Goal: Task Accomplishment & Management: Manage account settings

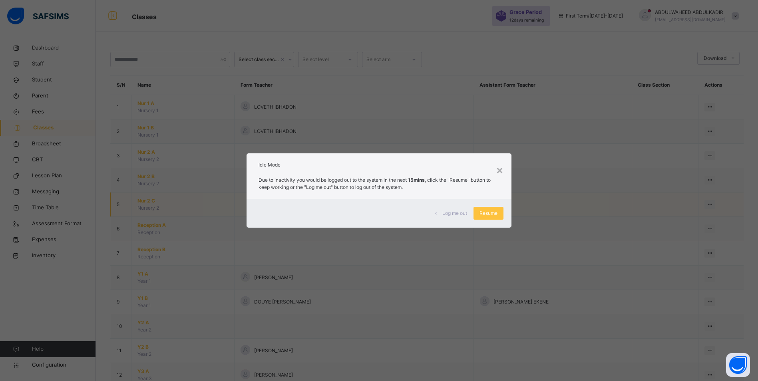
click at [494, 213] on span "Resume" at bounding box center [488, 213] width 18 height 7
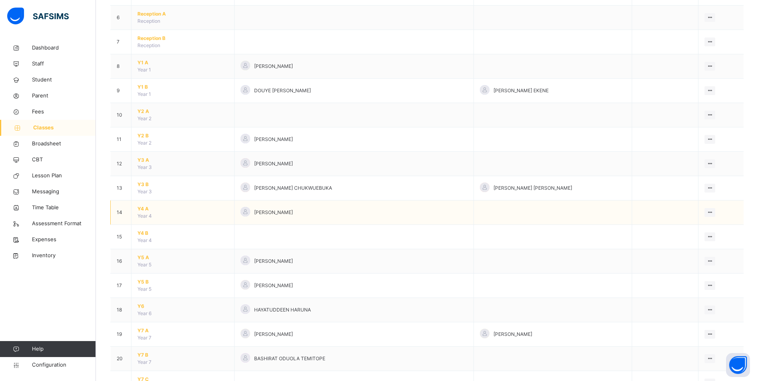
scroll to position [359, 0]
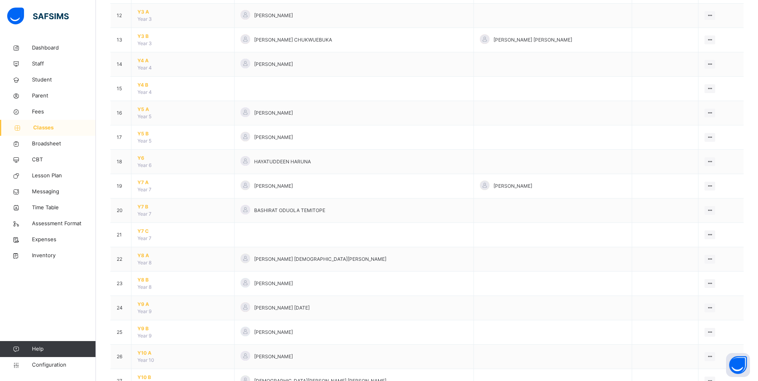
click at [141, 281] on span "Y8 B" at bounding box center [182, 279] width 91 height 7
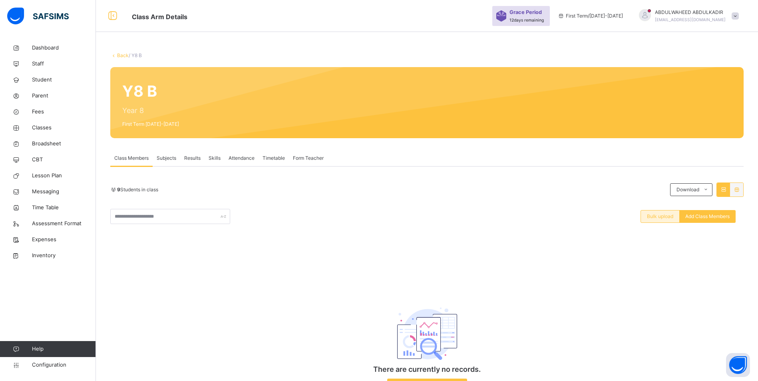
click at [666, 217] on span "Bulk upload" at bounding box center [659, 216] width 26 height 7
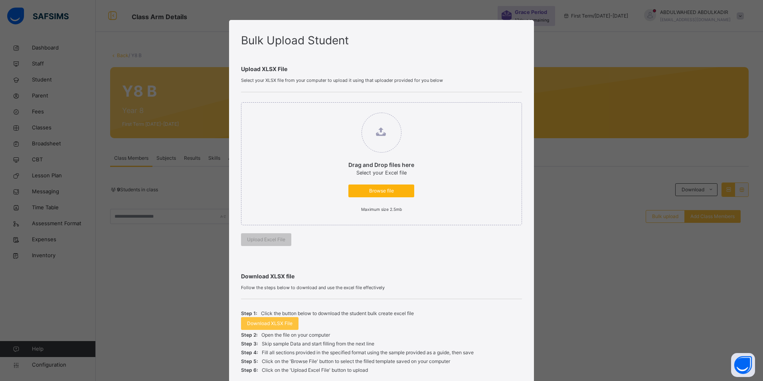
click at [384, 193] on span "Browse file" at bounding box center [382, 190] width 54 height 7
click at [341, 109] on input "Drag and Drop files here Select your Excel file Browse file Maximum size 2.5mb" at bounding box center [341, 109] width 0 height 0
type input "**********"
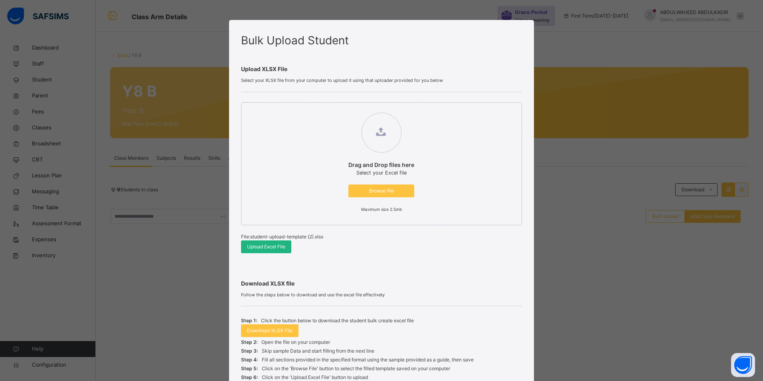
click at [274, 247] on span "Upload Excel File" at bounding box center [266, 246] width 38 height 7
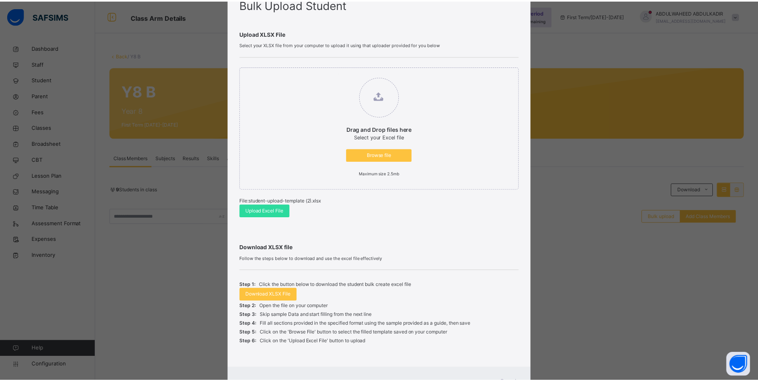
scroll to position [71, 0]
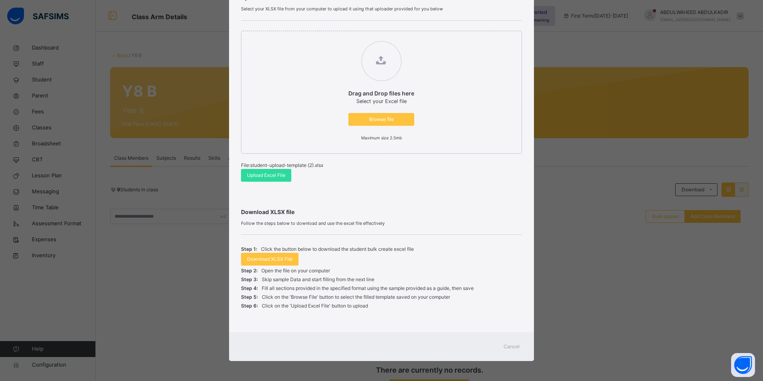
click at [508, 343] on span "Cancel" at bounding box center [512, 346] width 16 height 7
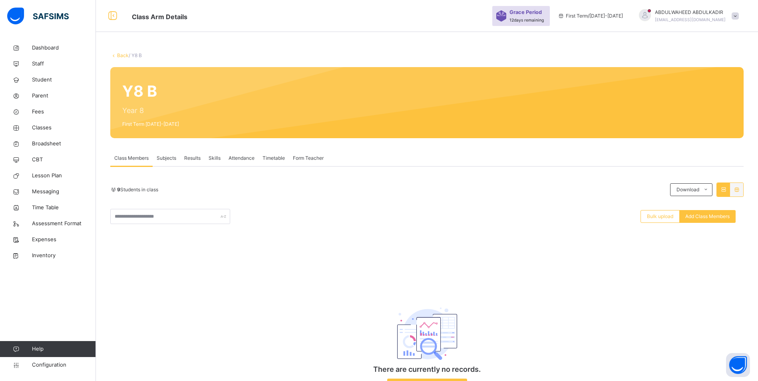
click at [123, 55] on link "Back" at bounding box center [123, 55] width 12 height 6
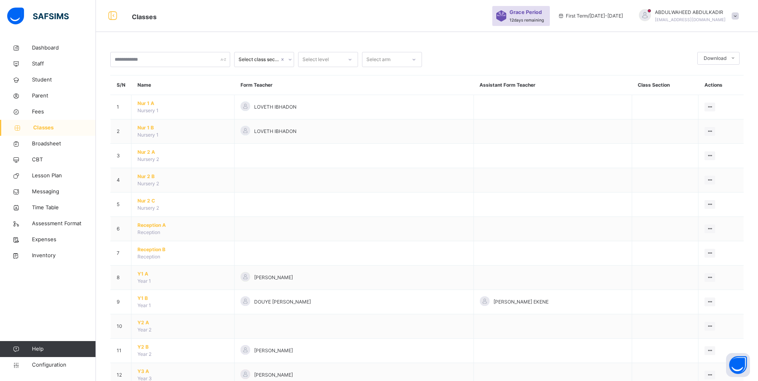
click at [49, 130] on span "Classes" at bounding box center [64, 128] width 63 height 8
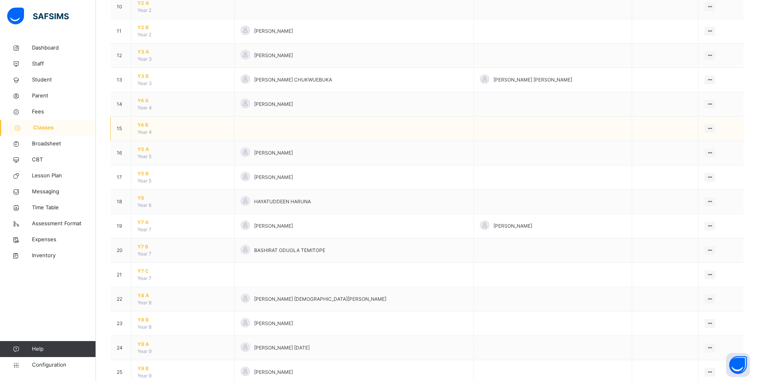
scroll to position [359, 0]
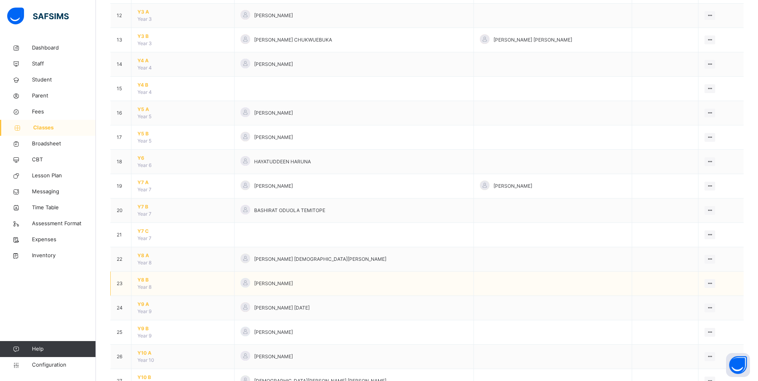
click at [143, 278] on span "Y8 B" at bounding box center [182, 279] width 91 height 7
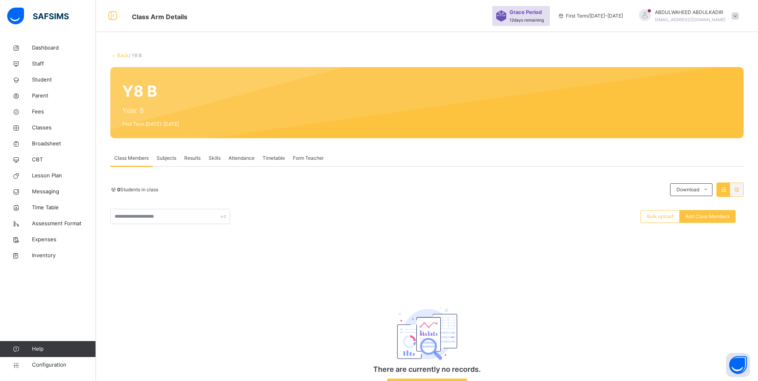
click at [172, 40] on div "Back / Y8 B Y8 B Year 8 First Term [DATE]-[DATE] Class Members Subjects Results…" at bounding box center [427, 209] width 662 height 419
click at [125, 54] on link "Back" at bounding box center [123, 55] width 12 height 6
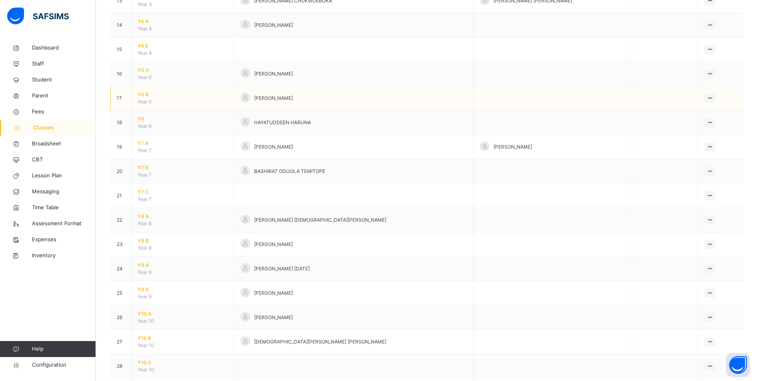
scroll to position [399, 0]
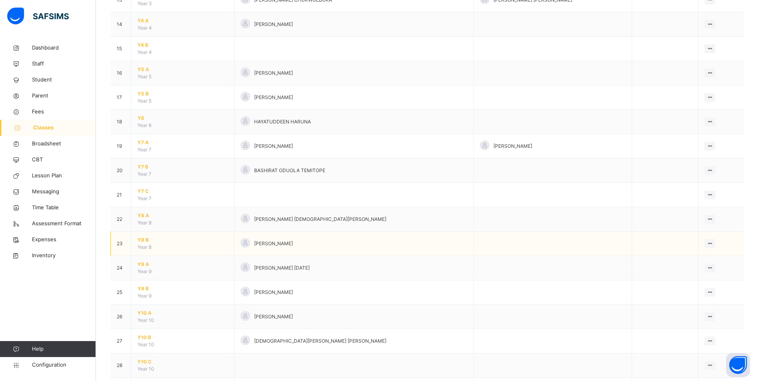
click at [144, 241] on span "Y8 B" at bounding box center [182, 239] width 91 height 7
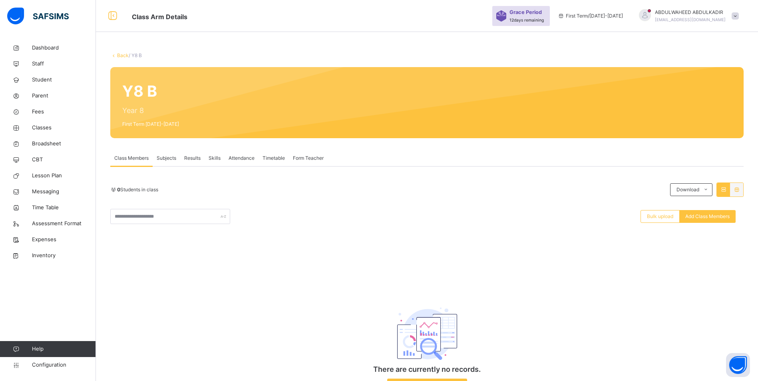
click at [122, 54] on link "Back" at bounding box center [123, 55] width 12 height 6
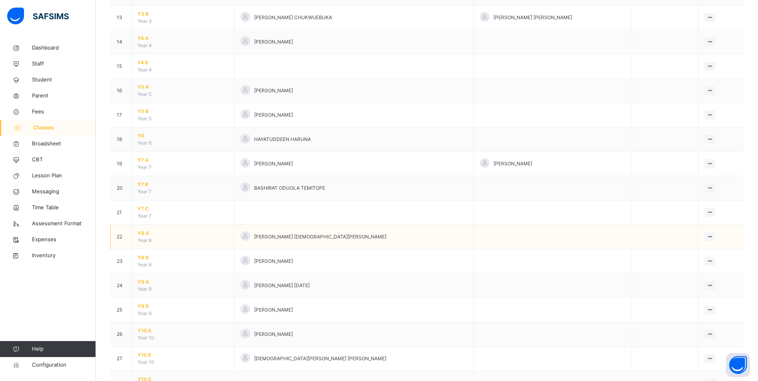
scroll to position [479, 0]
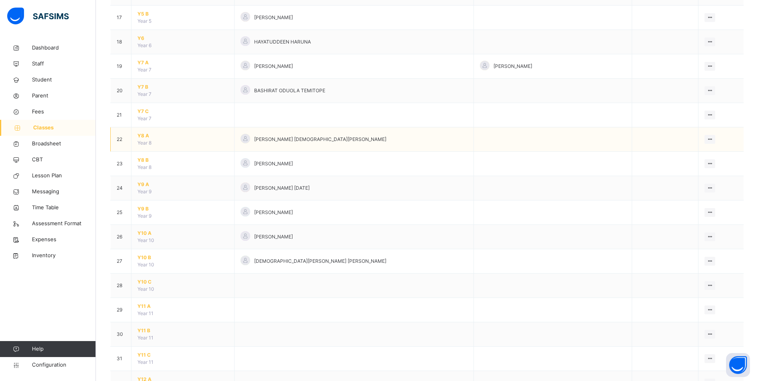
click at [140, 135] on span "Y8 A" at bounding box center [182, 135] width 91 height 7
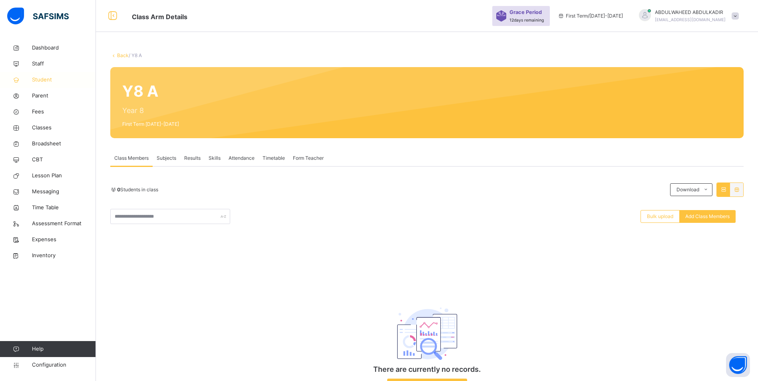
click at [48, 80] on span "Student" at bounding box center [64, 80] width 64 height 8
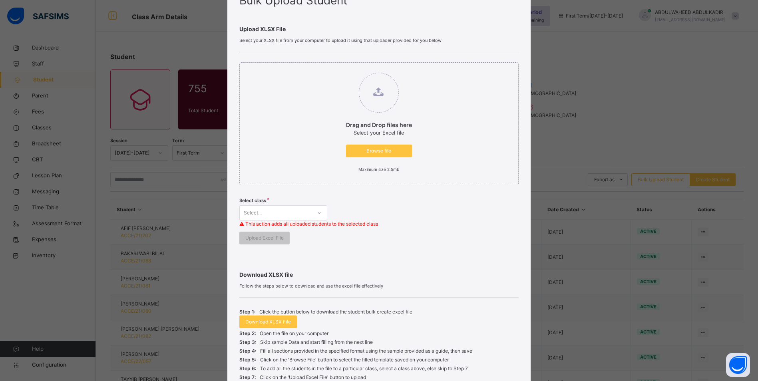
scroll to position [111, 0]
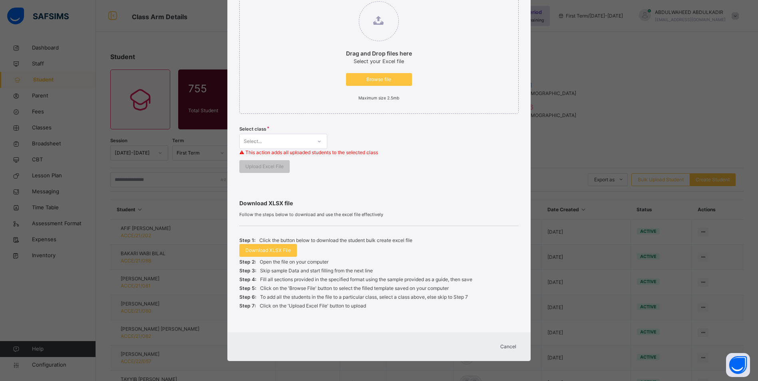
click at [509, 347] on span "Cancel" at bounding box center [508, 346] width 16 height 7
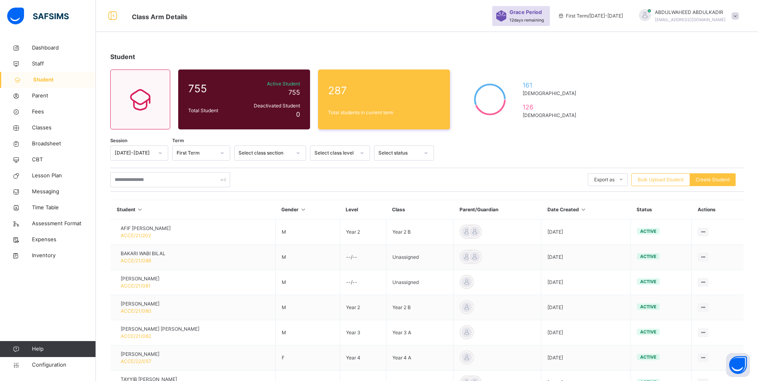
click at [269, 10] on span "Class Arm Details" at bounding box center [308, 16] width 352 height 13
click at [151, 175] on input "text" at bounding box center [170, 179] width 120 height 15
paste input "**********"
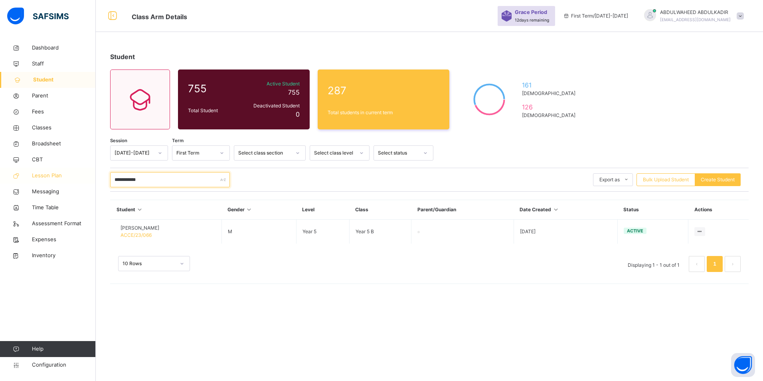
drag, startPoint x: 157, startPoint y: 178, endPoint x: 90, endPoint y: 178, distance: 66.7
click at [90, 178] on div "**********" at bounding box center [381, 190] width 763 height 381
paste input "text"
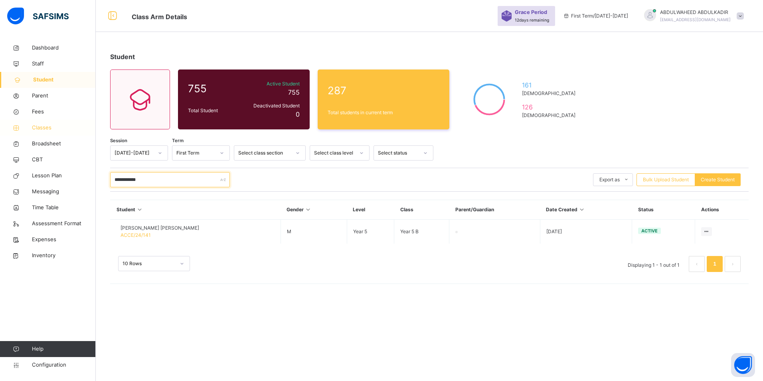
type input "**********"
click at [46, 127] on span "Classes" at bounding box center [64, 128] width 64 height 8
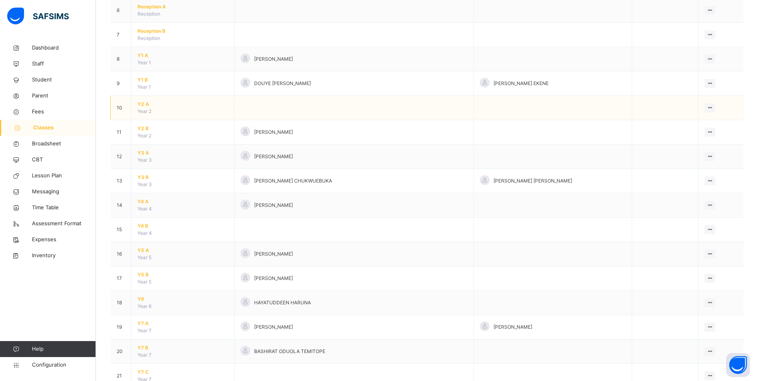
scroll to position [240, 0]
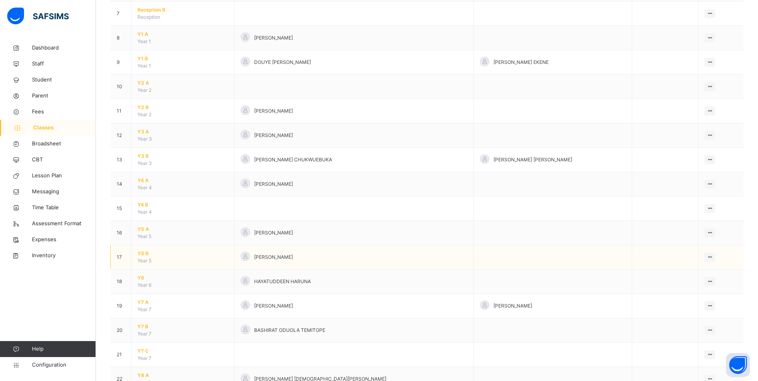
click at [141, 254] on span "Y5 B" at bounding box center [182, 253] width 91 height 7
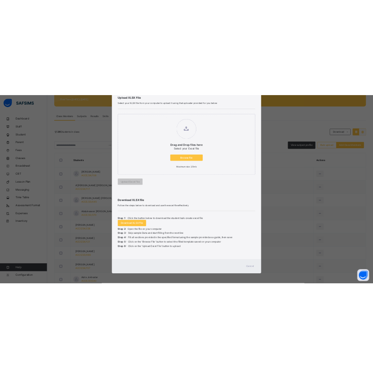
scroll to position [200, 0]
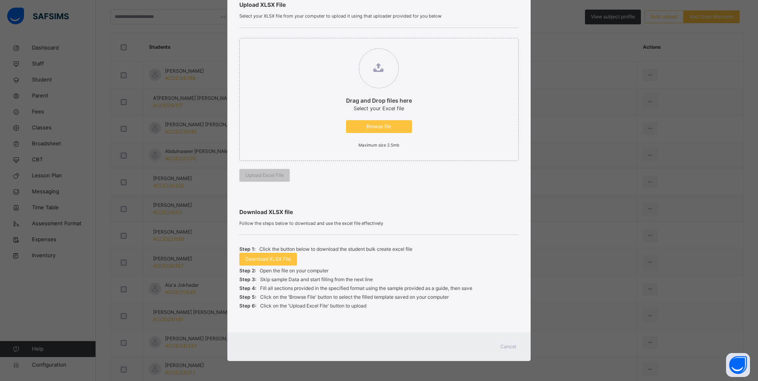
click at [506, 347] on span "Cancel" at bounding box center [508, 346] width 16 height 7
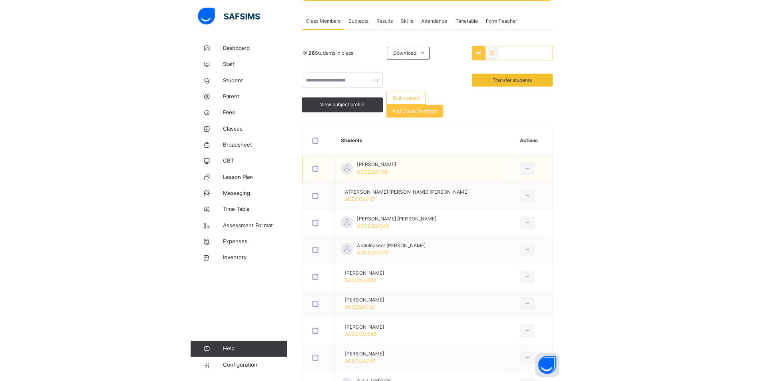
scroll to position [134, 0]
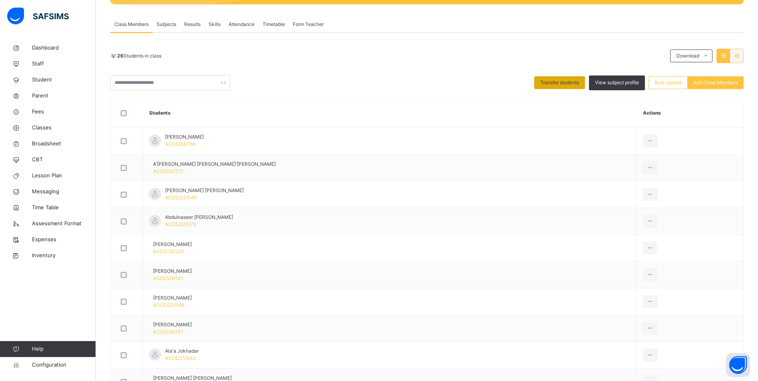
click at [559, 84] on span "Transfer students" at bounding box center [559, 82] width 39 height 7
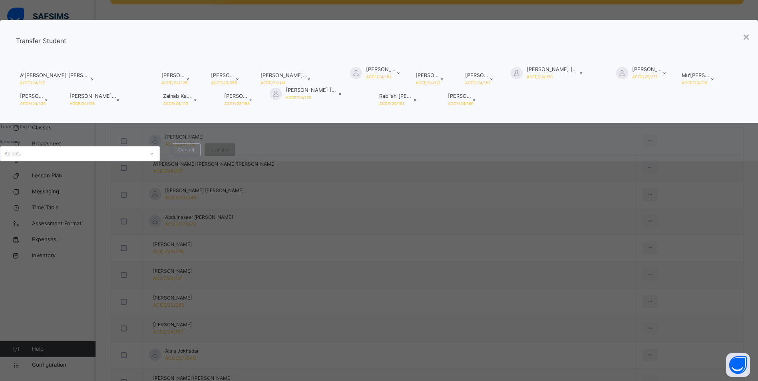
click at [144, 160] on div "Select..." at bounding box center [72, 154] width 144 height 12
click at [194, 153] on span "Cancel" at bounding box center [186, 149] width 16 height 7
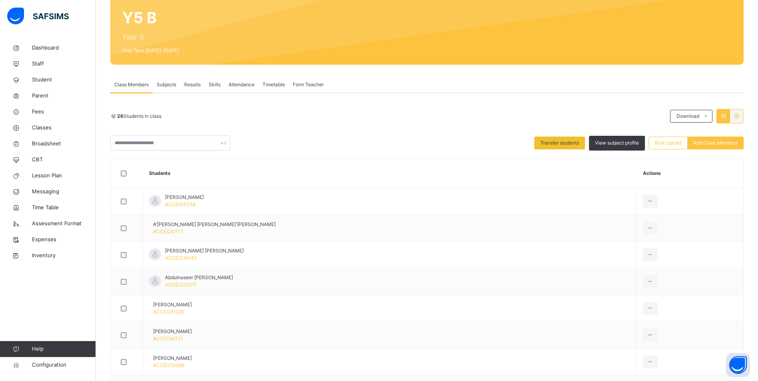
scroll to position [80, 0]
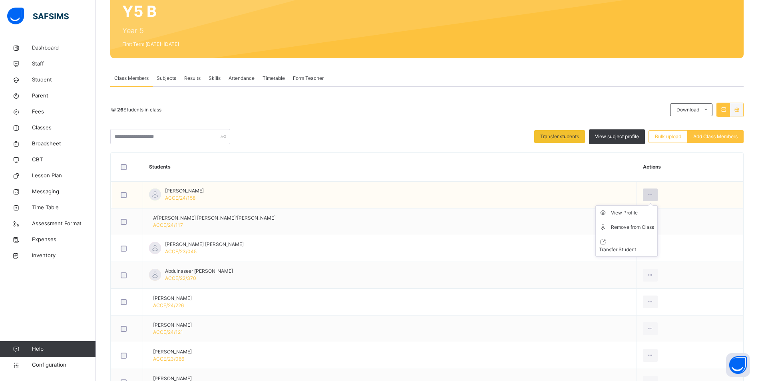
click at [646, 192] on icon at bounding box center [649, 194] width 7 height 7
click at [646, 194] on icon at bounding box center [649, 194] width 7 height 7
click at [611, 225] on div "Remove from Class" at bounding box center [632, 227] width 43 height 8
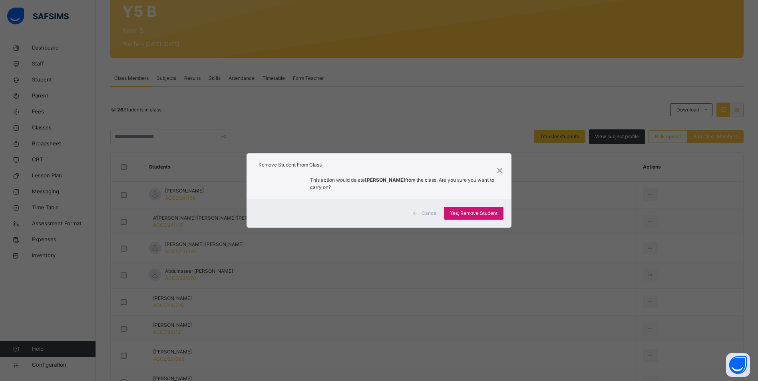
click at [469, 213] on span "Yes, Remove Student" at bounding box center [474, 213] width 48 height 7
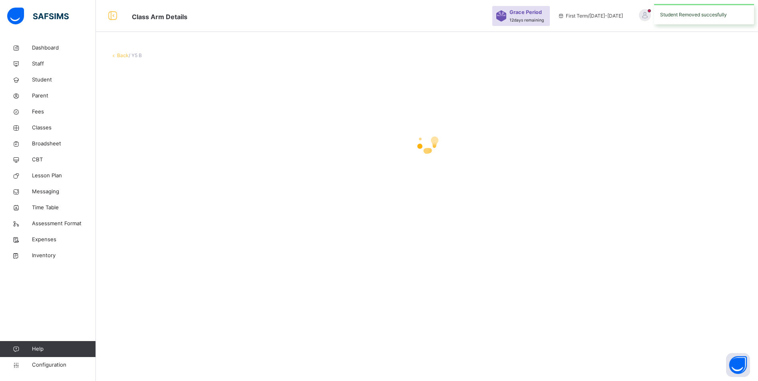
scroll to position [0, 0]
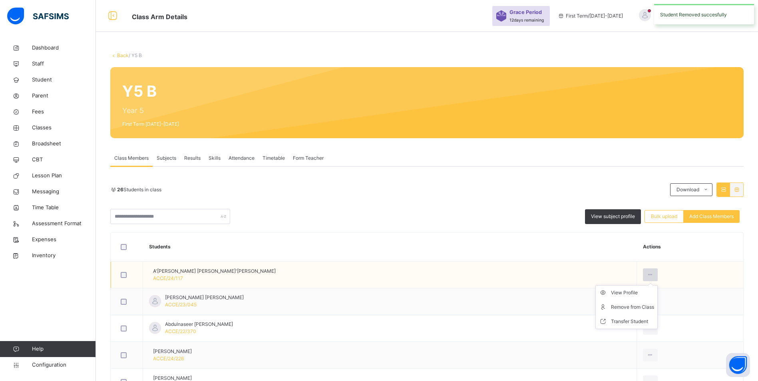
click at [646, 274] on icon at bounding box center [649, 274] width 7 height 7
click at [611, 308] on div "Remove from Class" at bounding box center [632, 307] width 43 height 8
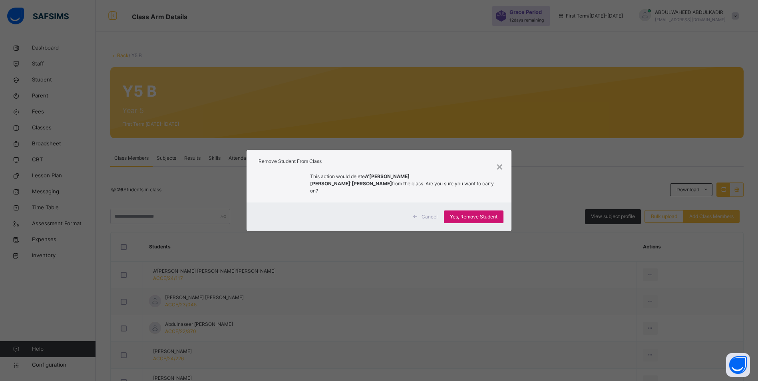
click at [467, 214] on span "Yes, Remove Student" at bounding box center [474, 216] width 48 height 7
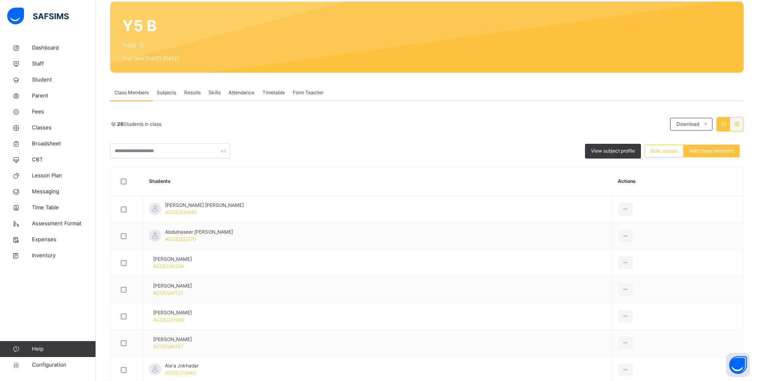
scroll to position [80, 0]
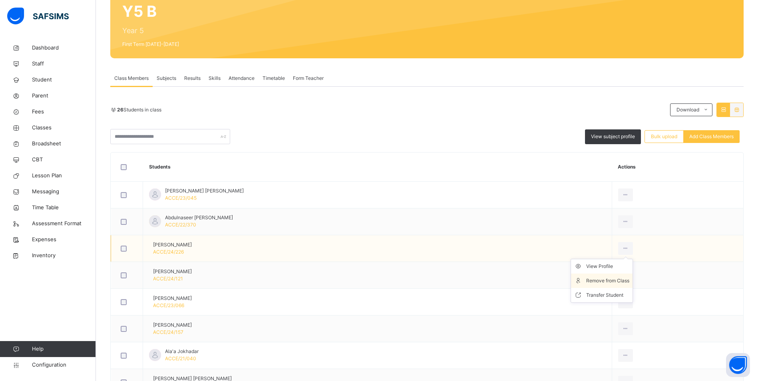
click at [602, 281] on div "Remove from Class" at bounding box center [607, 281] width 43 height 8
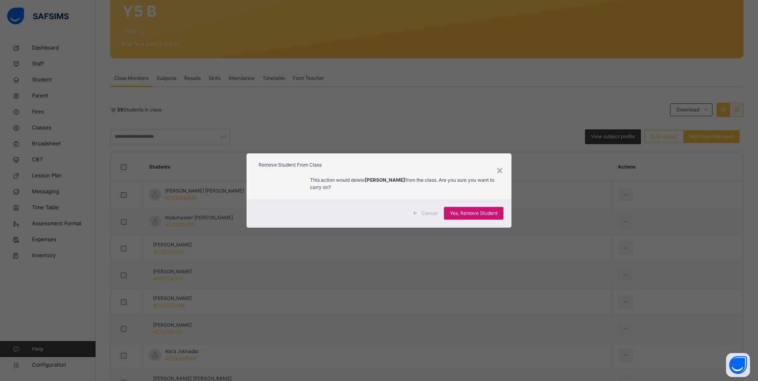
click at [484, 214] on span "Yes, Remove Student" at bounding box center [474, 213] width 48 height 7
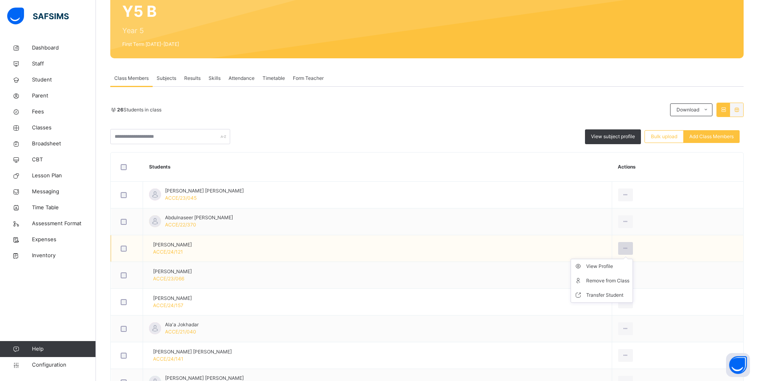
click at [622, 249] on icon at bounding box center [625, 248] width 7 height 7
click at [596, 280] on div "Remove from Class" at bounding box center [607, 281] width 43 height 8
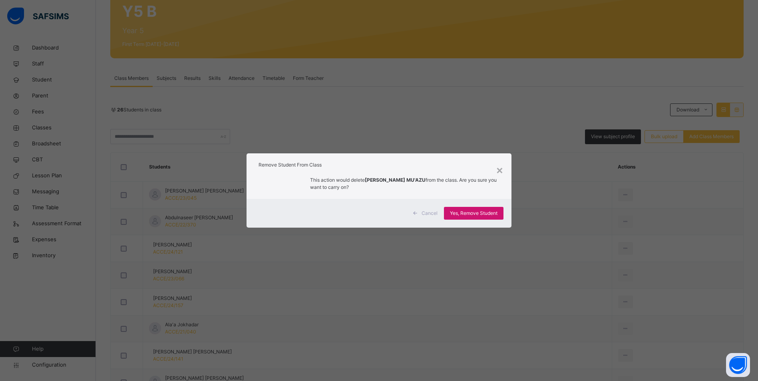
click at [474, 211] on span "Yes, Remove Student" at bounding box center [474, 213] width 48 height 7
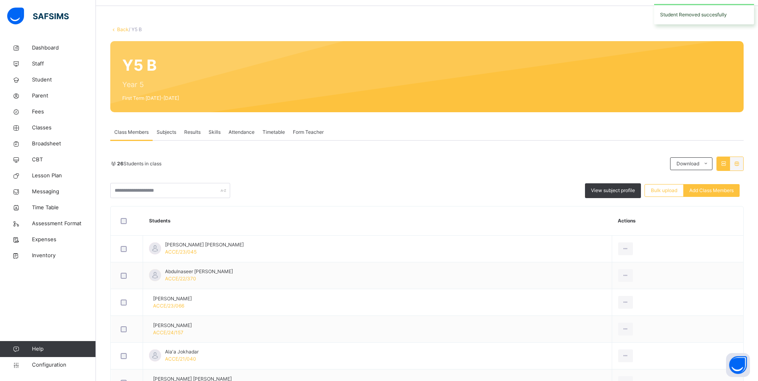
scroll to position [40, 0]
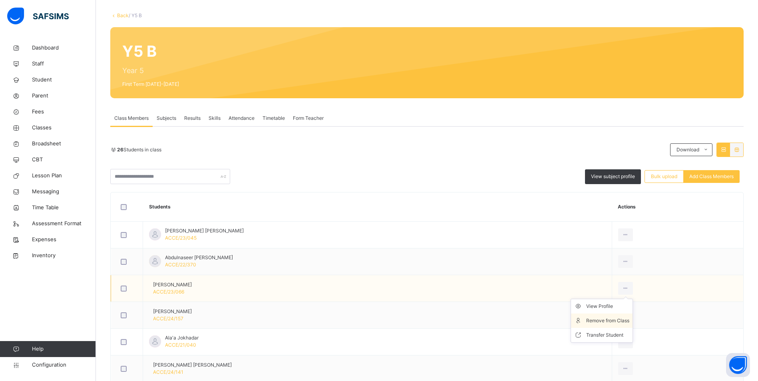
click at [603, 322] on div "Remove from Class" at bounding box center [607, 321] width 43 height 8
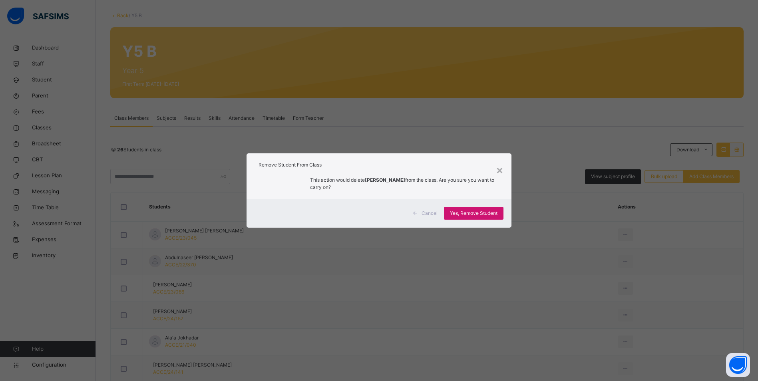
click at [474, 217] on div "Yes, Remove Student" at bounding box center [473, 213] width 59 height 13
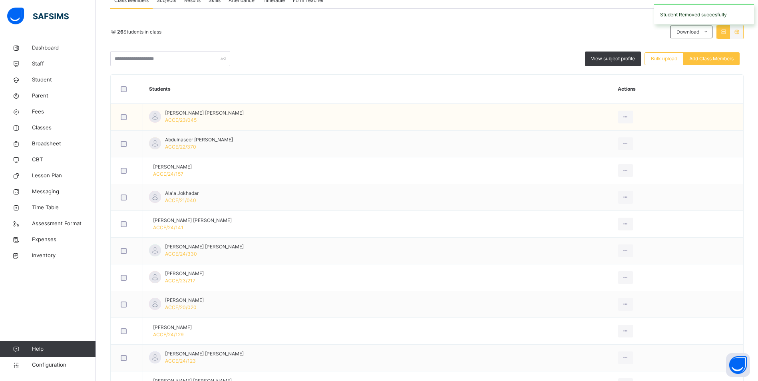
scroll to position [160, 0]
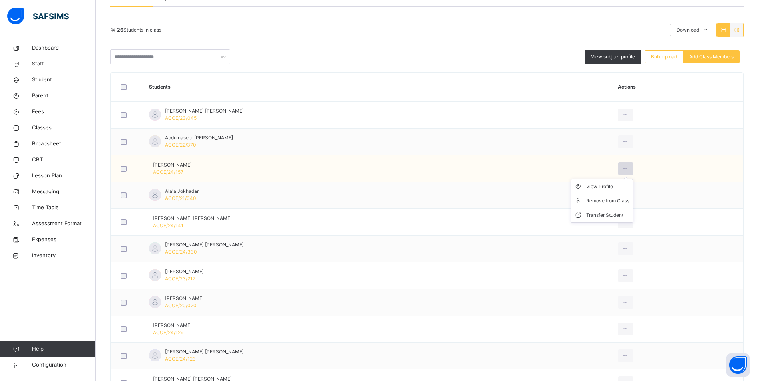
click at [622, 168] on icon at bounding box center [625, 168] width 7 height 7
click at [607, 200] on div "Remove from Class" at bounding box center [607, 201] width 43 height 8
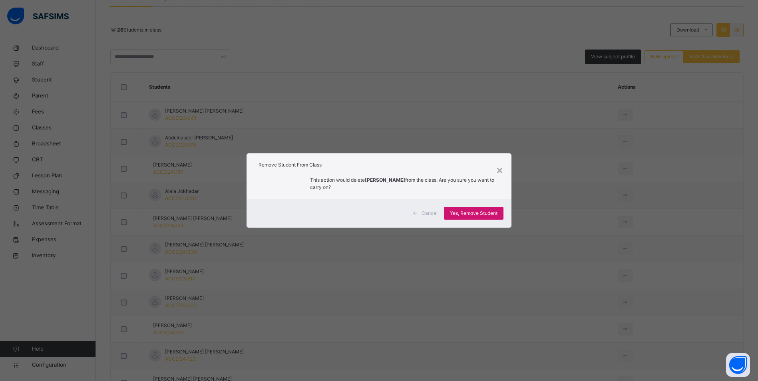
click at [496, 209] on div "Yes, Remove Student" at bounding box center [473, 213] width 59 height 13
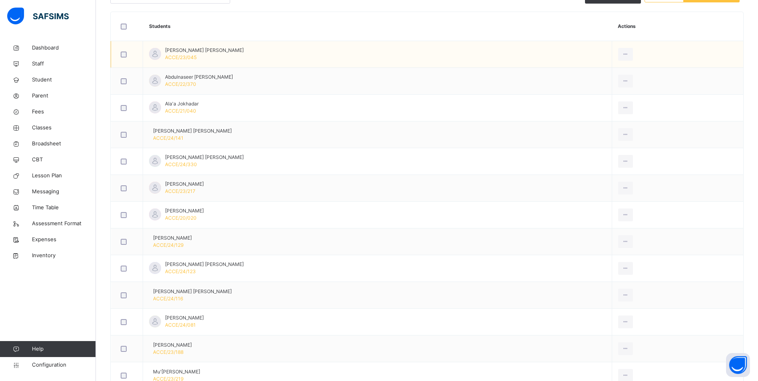
scroll to position [240, 0]
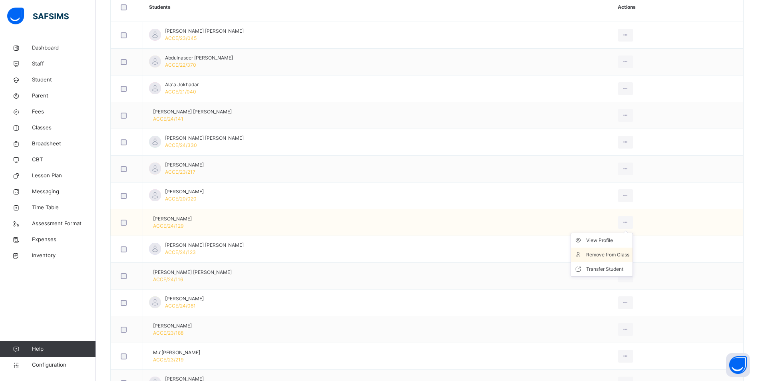
click at [595, 252] on div "Remove from Class" at bounding box center [607, 255] width 43 height 8
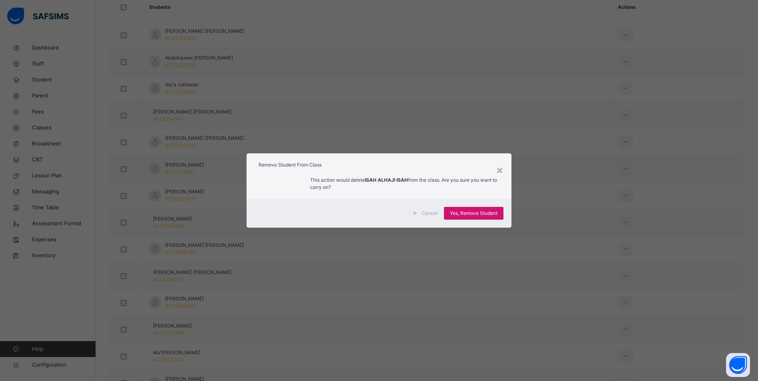
click at [460, 213] on span "Yes, Remove Student" at bounding box center [474, 213] width 48 height 7
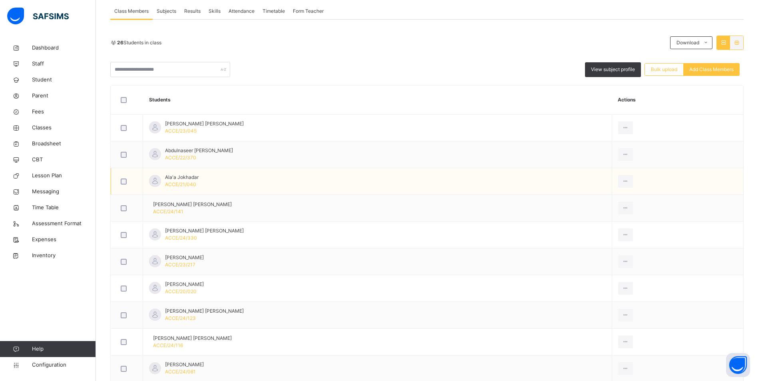
scroll to position [160, 0]
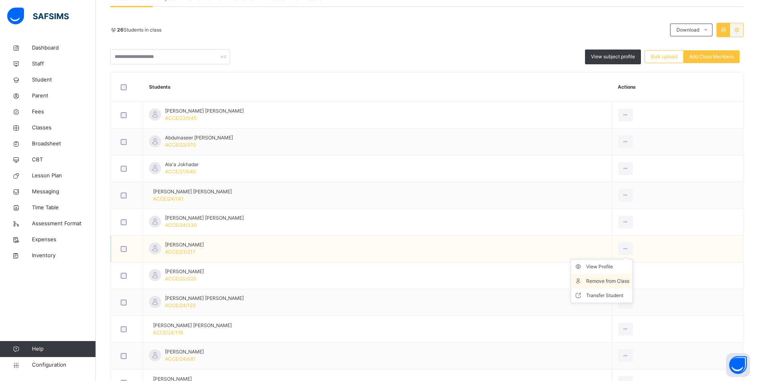
click at [602, 280] on div "Remove from Class" at bounding box center [607, 281] width 43 height 8
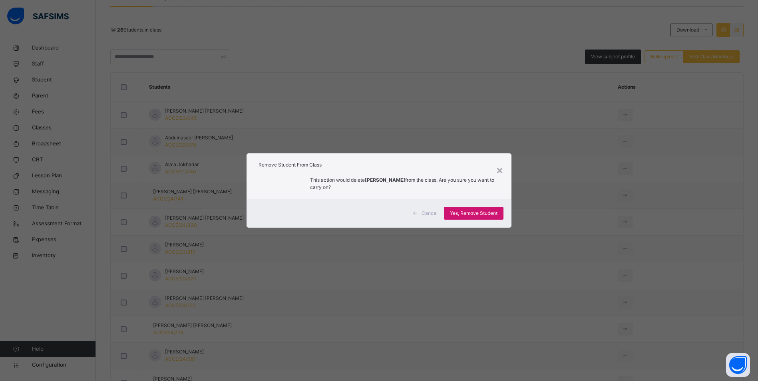
click at [488, 211] on span "Yes, Remove Student" at bounding box center [474, 213] width 48 height 7
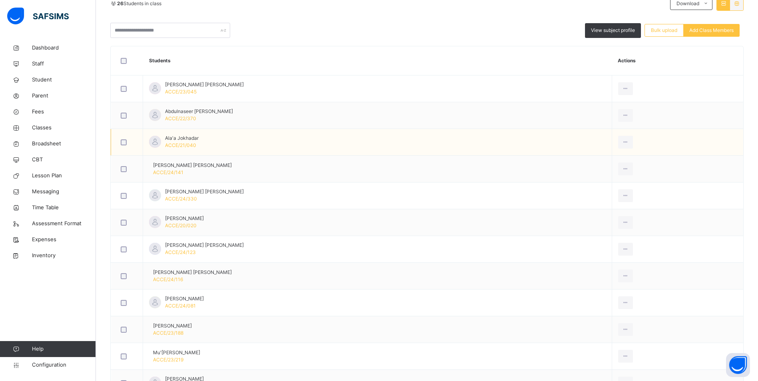
scroll to position [200, 0]
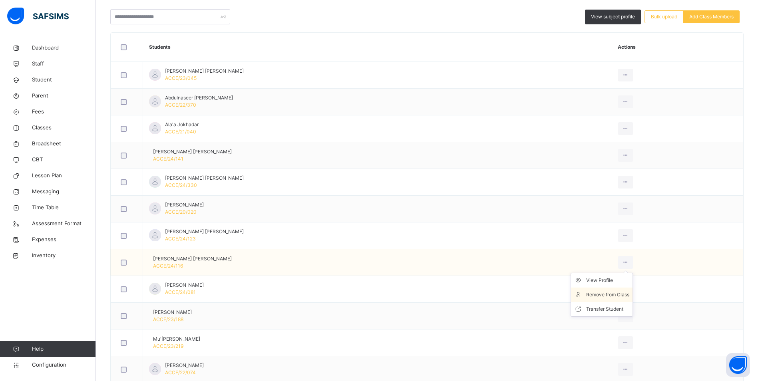
click at [602, 295] on div "Remove from Class" at bounding box center [607, 295] width 43 height 8
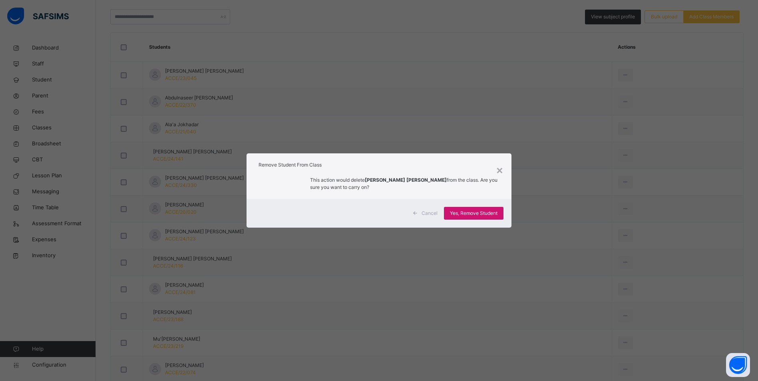
click at [488, 212] on span "Yes, Remove Student" at bounding box center [474, 213] width 48 height 7
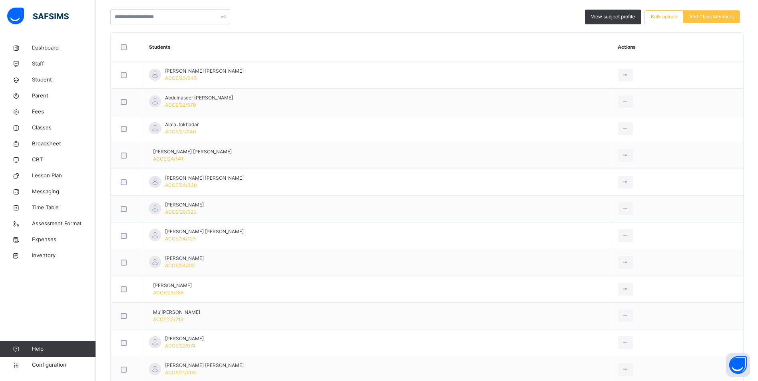
click at [0, 0] on div "Remove from Class" at bounding box center [0, 0] width 0 height 0
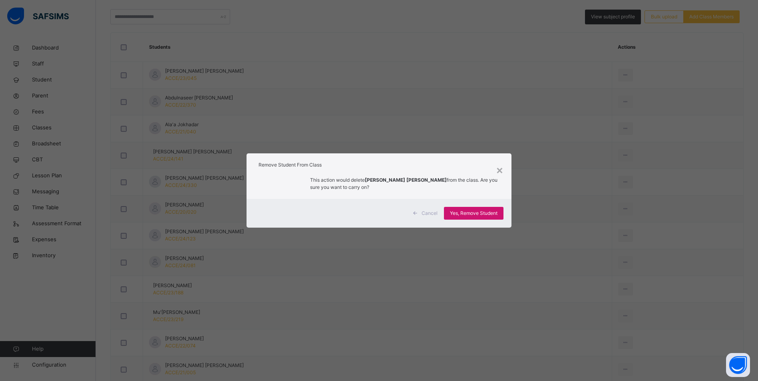
click at [484, 214] on span "Yes, Remove Student" at bounding box center [474, 213] width 48 height 7
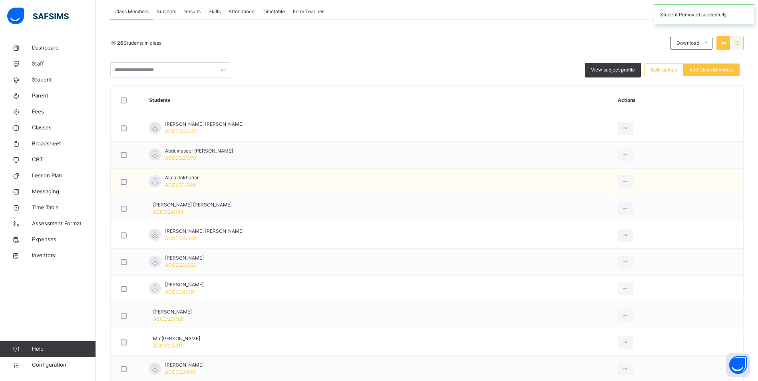
scroll to position [160, 0]
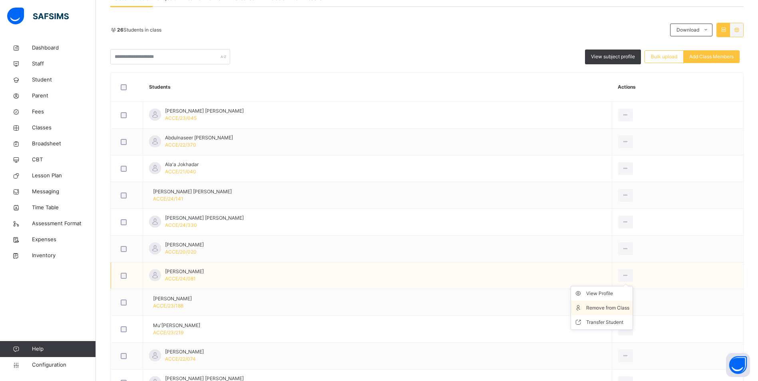
click at [605, 307] on div "Remove from Class" at bounding box center [607, 308] width 43 height 8
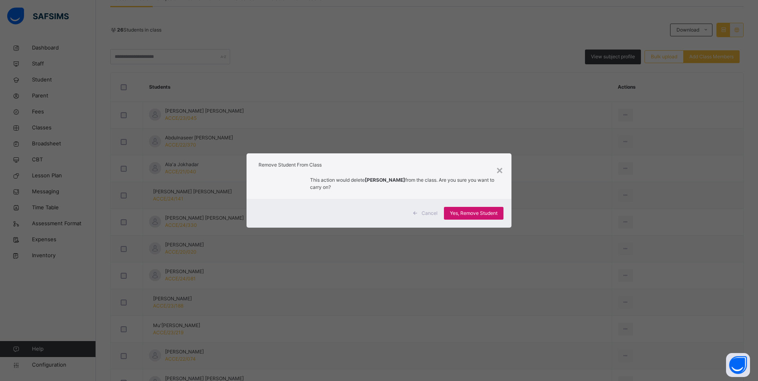
click at [478, 212] on span "Yes, Remove Student" at bounding box center [474, 213] width 48 height 7
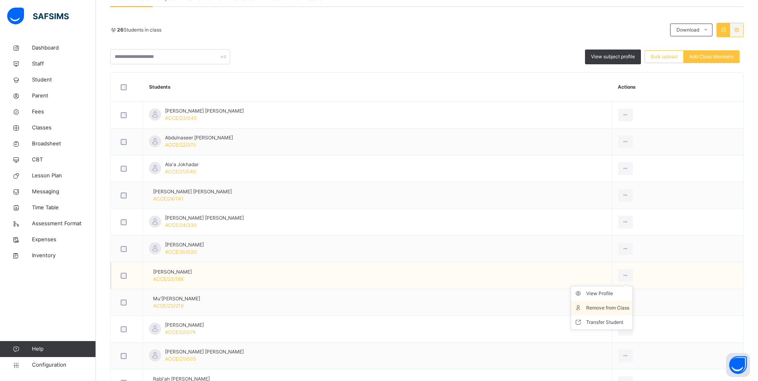
click at [607, 310] on div "Remove from Class" at bounding box center [607, 308] width 43 height 8
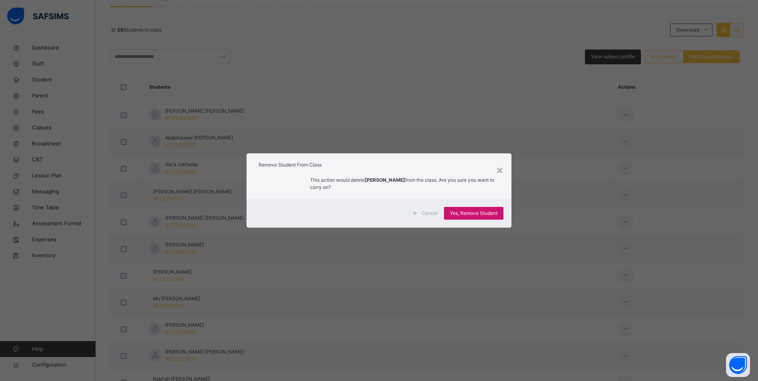
click at [481, 212] on span "Yes, Remove Student" at bounding box center [474, 213] width 48 height 7
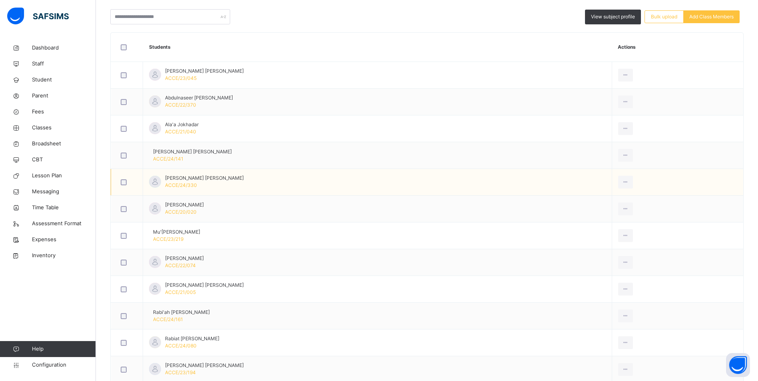
scroll to position [240, 0]
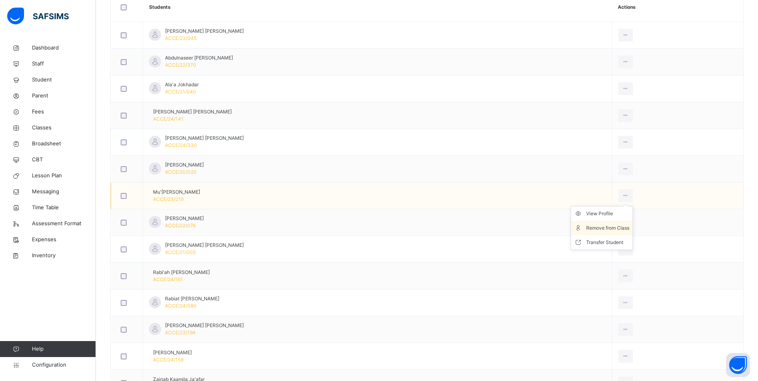
click at [597, 228] on div "Remove from Class" at bounding box center [607, 228] width 43 height 8
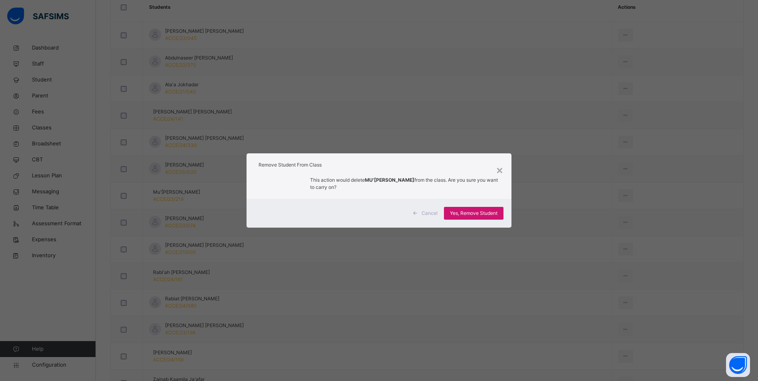
click at [479, 212] on span "Yes, Remove Student" at bounding box center [474, 213] width 48 height 7
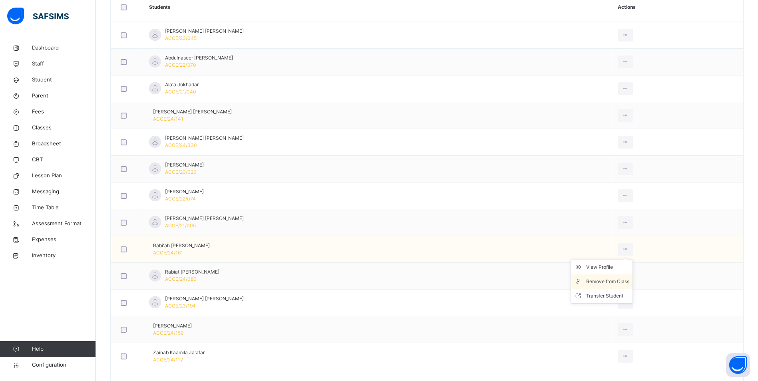
click at [604, 281] on div "Remove from Class" at bounding box center [607, 282] width 43 height 8
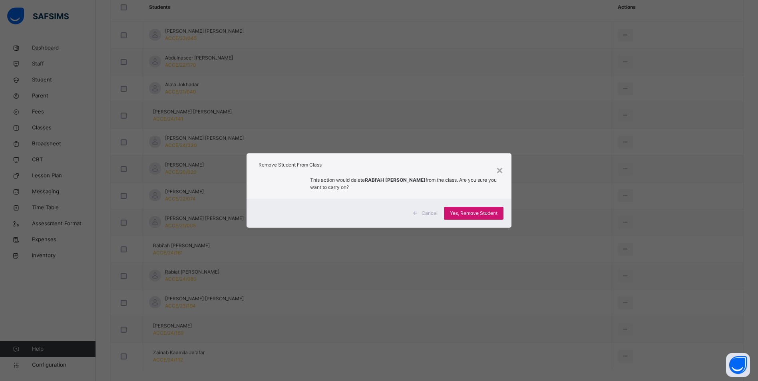
click at [484, 213] on span "Yes, Remove Student" at bounding box center [474, 213] width 48 height 7
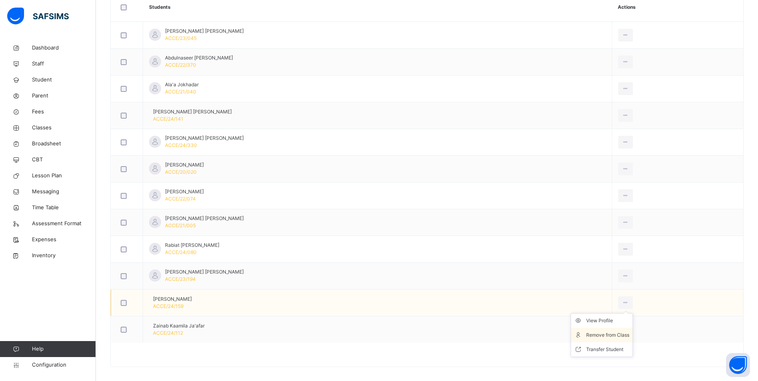
click at [603, 335] on div "Remove from Class" at bounding box center [607, 335] width 43 height 8
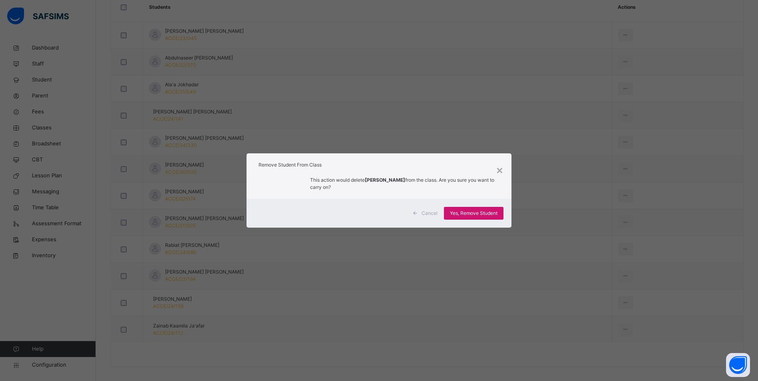
click at [474, 212] on span "Yes, Remove Student" at bounding box center [474, 213] width 48 height 7
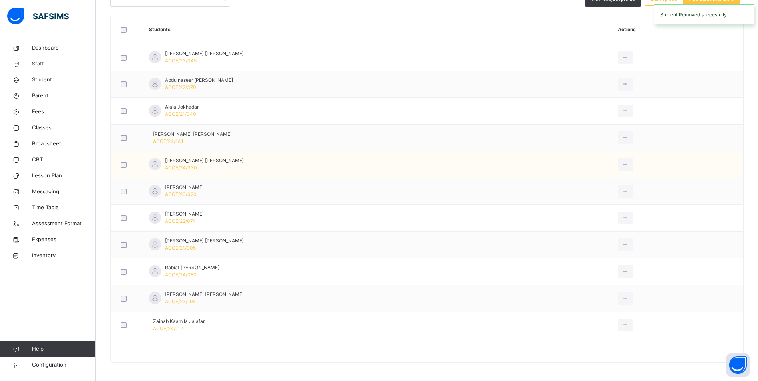
scroll to position [219, 0]
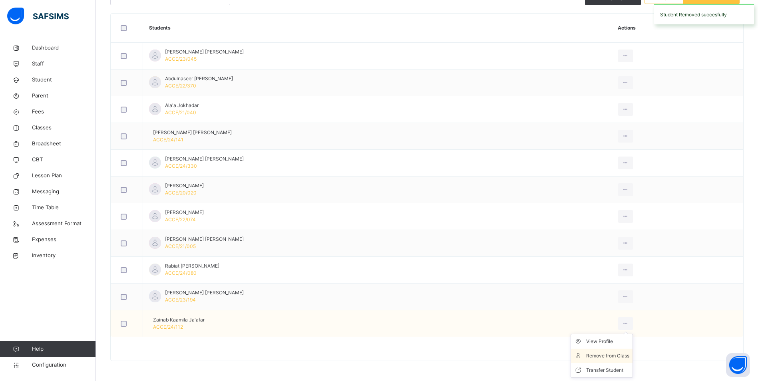
click at [607, 357] on div "Remove from Class" at bounding box center [607, 356] width 43 height 8
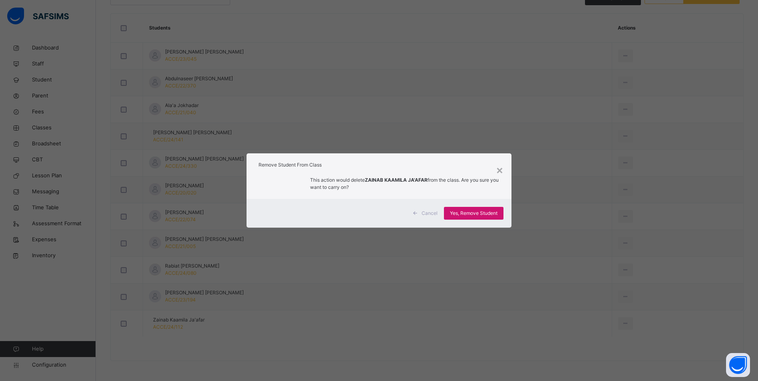
click at [462, 209] on div "Yes, Remove Student" at bounding box center [473, 213] width 59 height 13
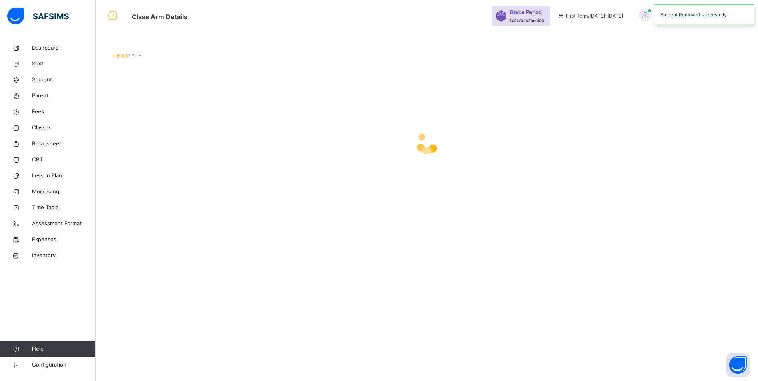
scroll to position [0, 0]
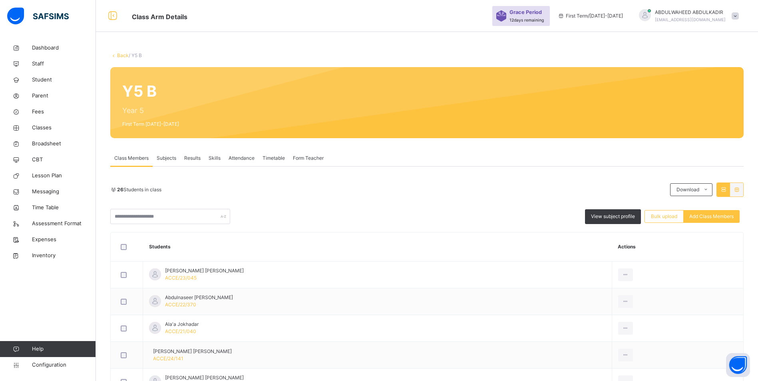
click at [289, 201] on div "26 Students in class Download Pdf Report Excel Report View subject profile Bulk…" at bounding box center [426, 203] width 633 height 42
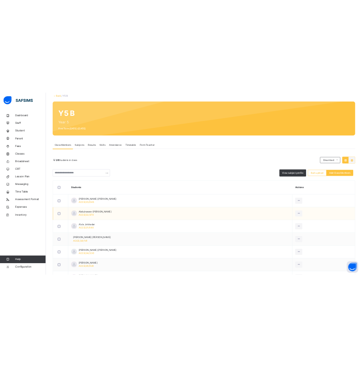
scroll to position [160, 0]
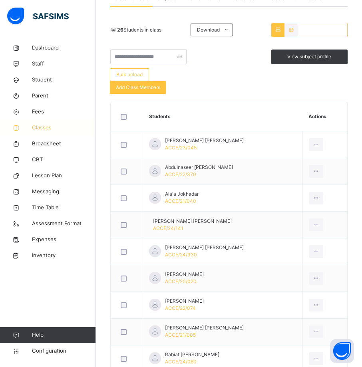
click at [41, 127] on span "Classes" at bounding box center [64, 128] width 64 height 8
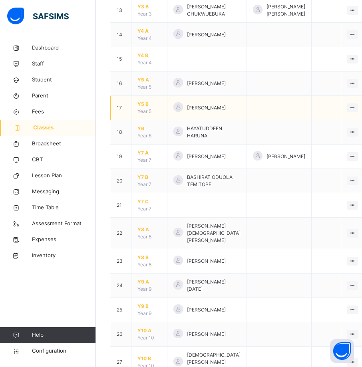
scroll to position [439, 0]
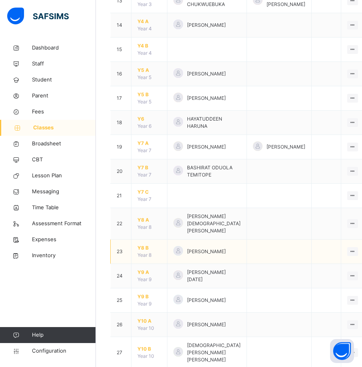
click at [143, 252] on span "Y8 B" at bounding box center [149, 247] width 24 height 7
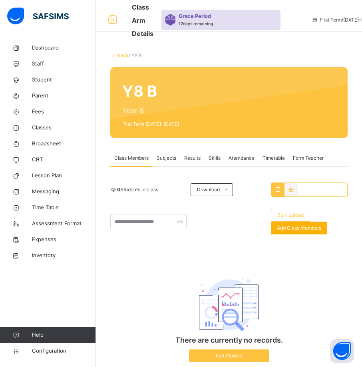
click at [308, 229] on span "Add Class Members" at bounding box center [299, 227] width 44 height 7
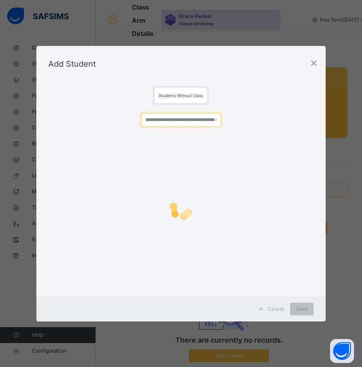
click at [192, 121] on input "text" at bounding box center [180, 120] width 79 height 14
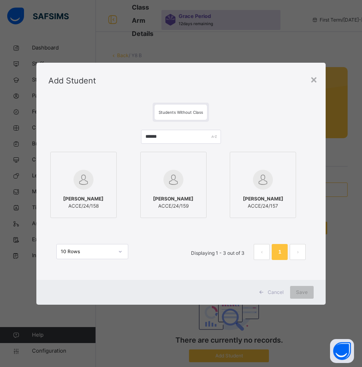
click at [93, 191] on div "[PERSON_NAME] ACCE/24/158" at bounding box center [84, 202] width 58 height 22
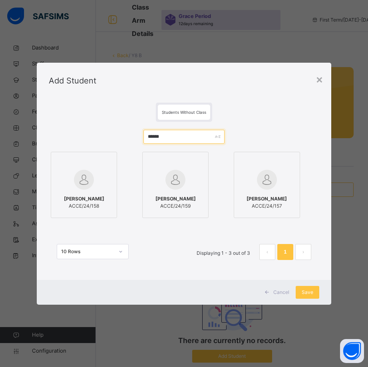
click at [197, 135] on input "******" at bounding box center [183, 137] width 81 height 14
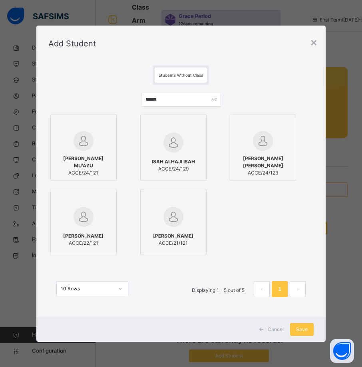
click at [82, 152] on div "[PERSON_NAME] MU'AZU ACCE/24/121" at bounding box center [84, 166] width 58 height 30
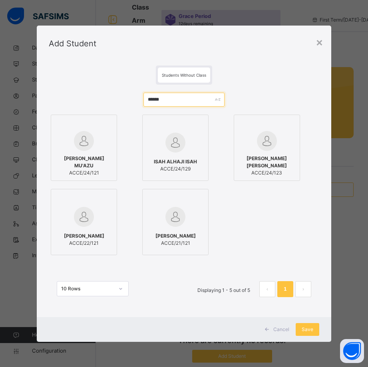
click at [181, 99] on input "******" at bounding box center [183, 100] width 81 height 14
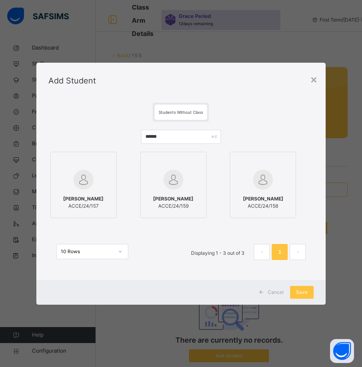
click at [95, 191] on div "[PERSON_NAME] ACCE/24/157" at bounding box center [84, 202] width 58 height 22
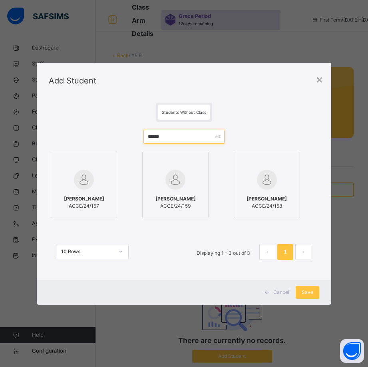
click at [179, 137] on input "******" at bounding box center [183, 137] width 81 height 14
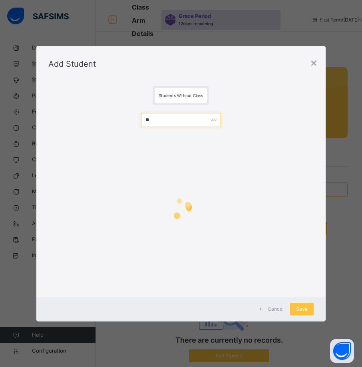
type input "*"
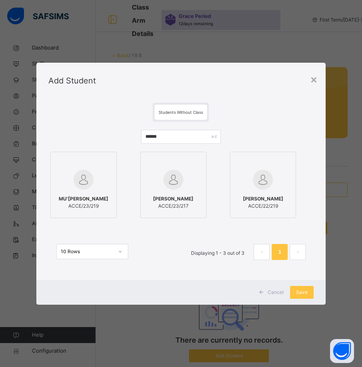
click at [77, 184] on img at bounding box center [83, 180] width 20 height 20
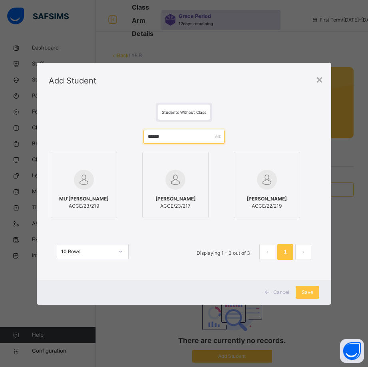
click at [173, 138] on input "******" at bounding box center [183, 137] width 81 height 14
type input "*"
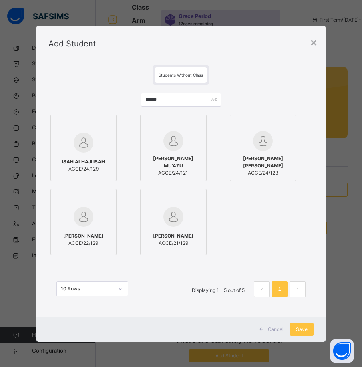
click at [92, 161] on span "ISAH ALHAJI ISAH" at bounding box center [83, 161] width 43 height 7
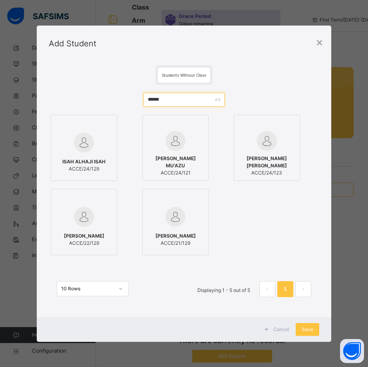
click at [184, 99] on input "******" at bounding box center [183, 100] width 81 height 14
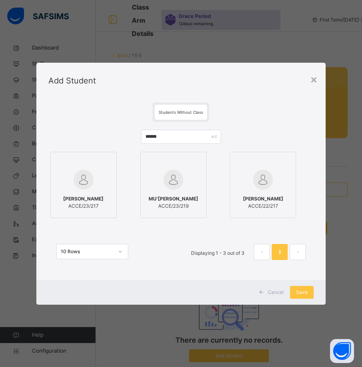
click at [91, 177] on img at bounding box center [83, 180] width 20 height 20
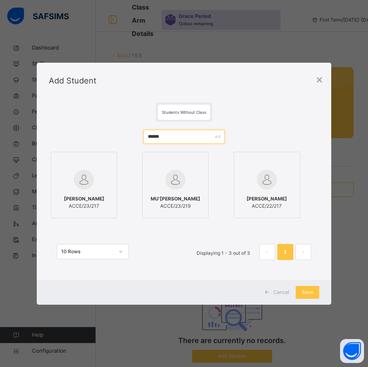
click at [185, 138] on input "******" at bounding box center [183, 137] width 81 height 14
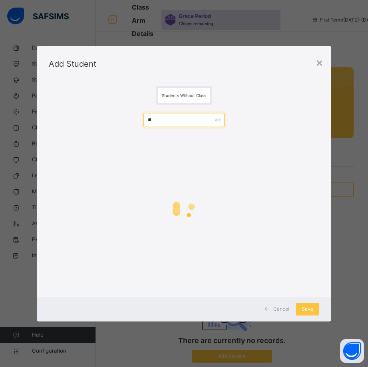
type input "*"
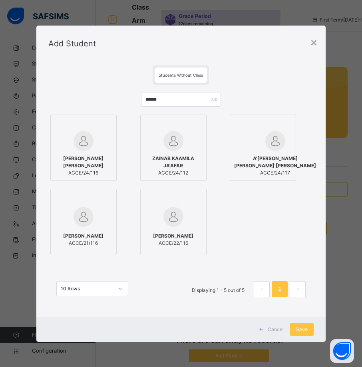
click at [95, 154] on div "[PERSON_NAME] [PERSON_NAME] ACCE/24/116" at bounding box center [84, 166] width 58 height 30
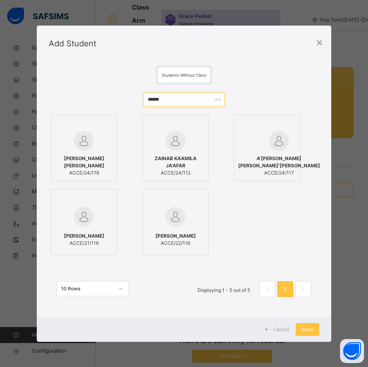
click at [197, 97] on input "******" at bounding box center [183, 100] width 81 height 14
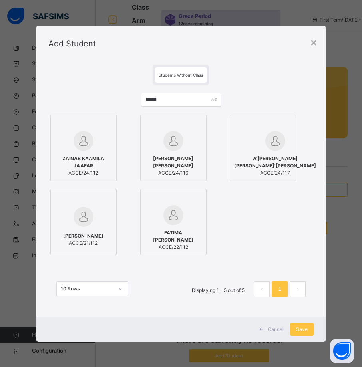
click at [95, 149] on div at bounding box center [84, 141] width 58 height 20
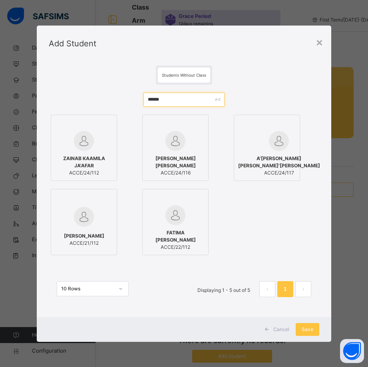
click at [181, 97] on input "******" at bounding box center [183, 100] width 81 height 14
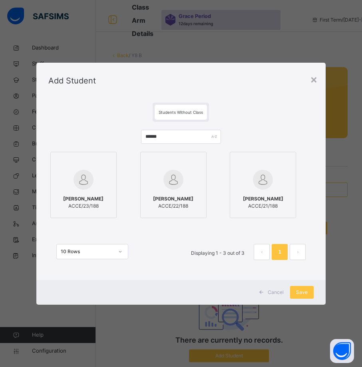
click at [83, 191] on div "[PERSON_NAME] ACCE/23/188" at bounding box center [84, 202] width 58 height 22
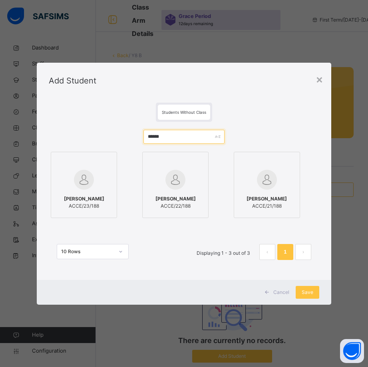
click at [178, 135] on input "******" at bounding box center [183, 137] width 81 height 14
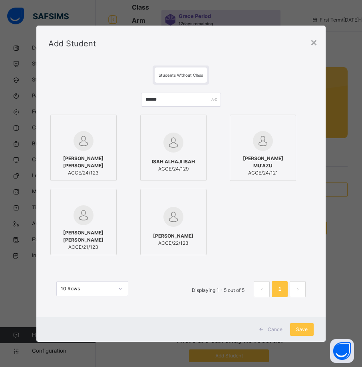
click at [87, 148] on img at bounding box center [83, 141] width 20 height 20
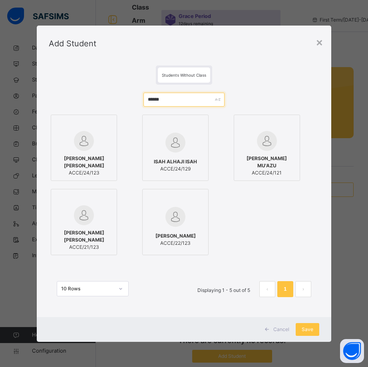
click at [168, 98] on input "******" at bounding box center [183, 100] width 81 height 14
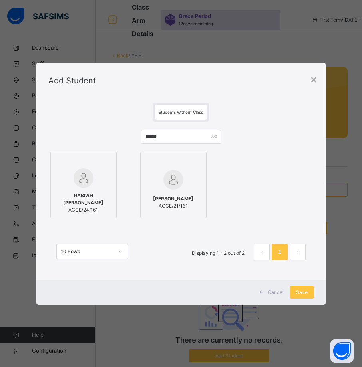
click at [72, 188] on div "RABI'AH [PERSON_NAME] ACCE/24/161" at bounding box center [84, 203] width 58 height 30
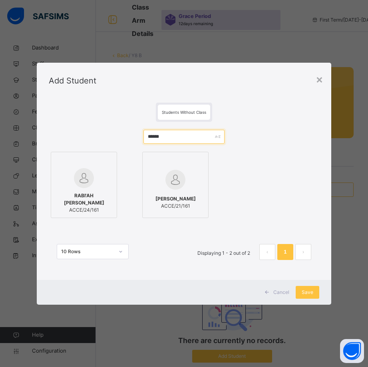
click at [171, 136] on input "******" at bounding box center [183, 137] width 81 height 14
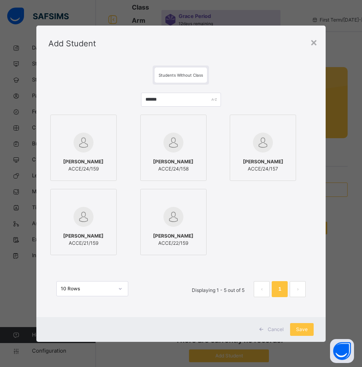
click at [84, 149] on img at bounding box center [83, 143] width 20 height 20
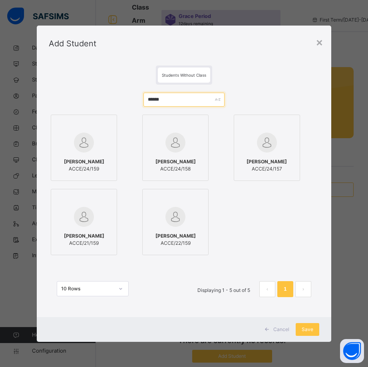
click at [192, 101] on input "******" at bounding box center [183, 100] width 81 height 14
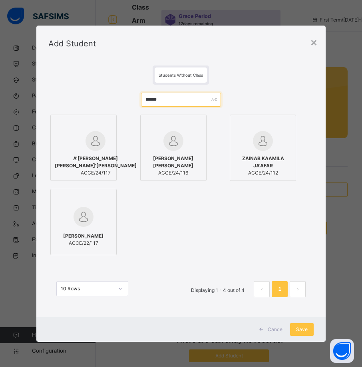
type input "******"
click at [86, 154] on div "A'[PERSON_NAME] [PERSON_NAME]'[PERSON_NAME] ACCE/24/117" at bounding box center [96, 166] width 82 height 30
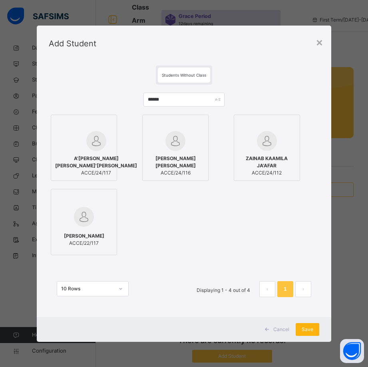
click at [306, 328] on span "Save" at bounding box center [307, 329] width 12 height 7
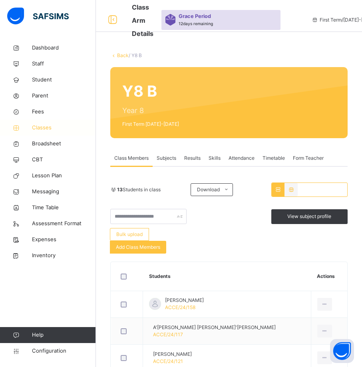
click at [35, 128] on span "Classes" at bounding box center [64, 128] width 64 height 8
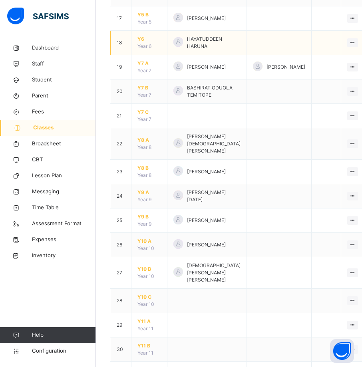
scroll to position [559, 0]
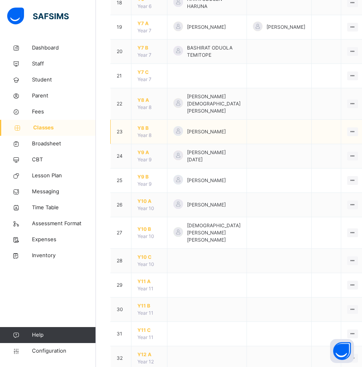
click at [145, 132] on span "Y8 B" at bounding box center [149, 128] width 24 height 7
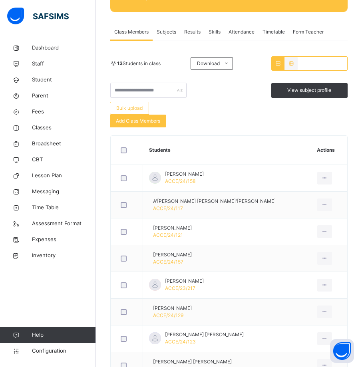
scroll to position [102, 0]
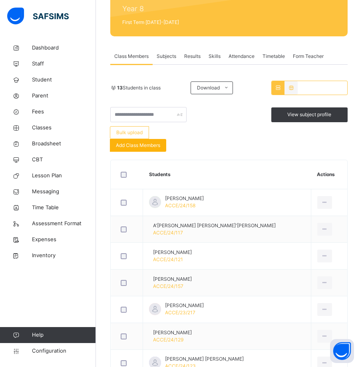
click at [150, 144] on span "Add Class Members" at bounding box center [138, 145] width 44 height 7
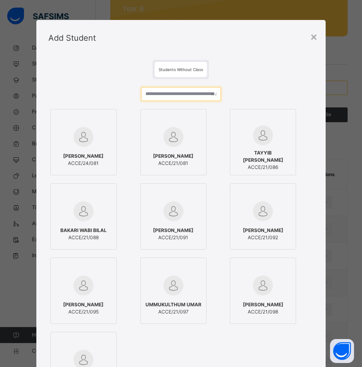
click at [193, 95] on input "text" at bounding box center [180, 94] width 79 height 14
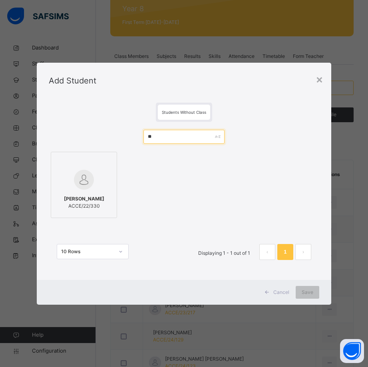
type input "*"
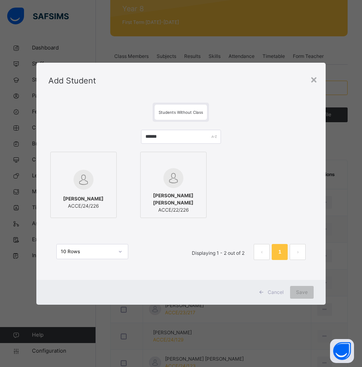
click at [79, 191] on div "[PERSON_NAME] ACCE/24/226" at bounding box center [84, 202] width 58 height 22
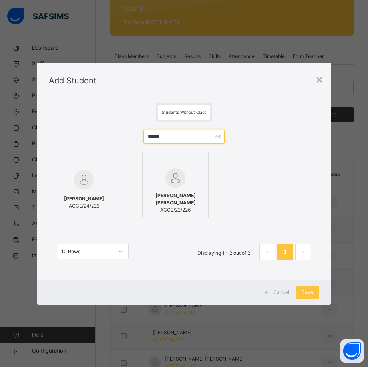
drag, startPoint x: 176, startPoint y: 134, endPoint x: 185, endPoint y: 123, distance: 14.2
click at [176, 134] on input "******" at bounding box center [183, 137] width 81 height 14
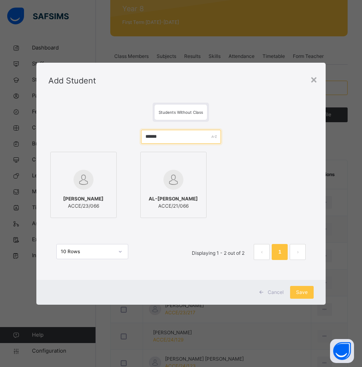
type input "******"
click at [89, 189] on img at bounding box center [83, 180] width 20 height 20
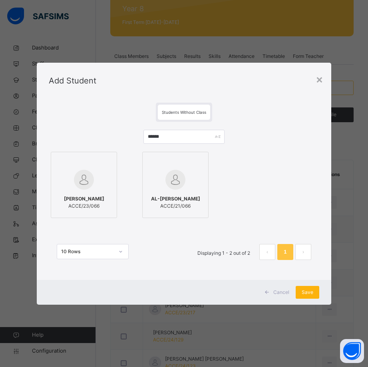
click at [307, 292] on span "Save" at bounding box center [307, 292] width 12 height 7
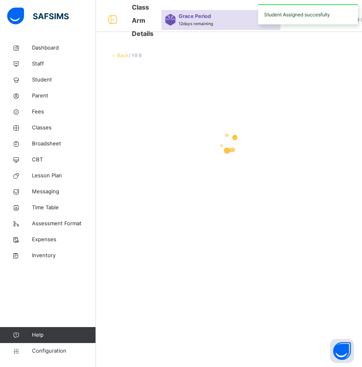
scroll to position [0, 0]
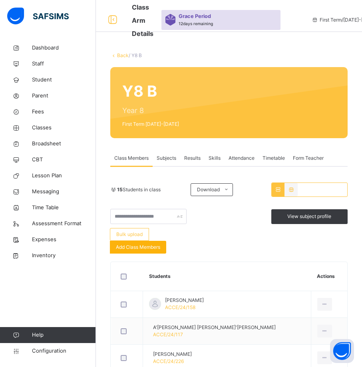
click at [147, 244] on span "Add Class Members" at bounding box center [138, 247] width 44 height 7
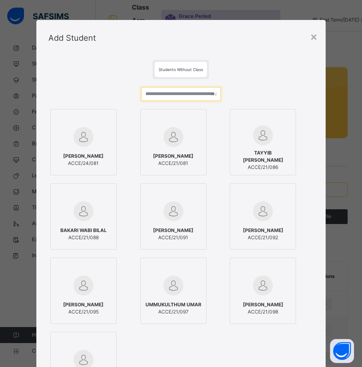
click at [173, 90] on input "text" at bounding box center [180, 94] width 79 height 14
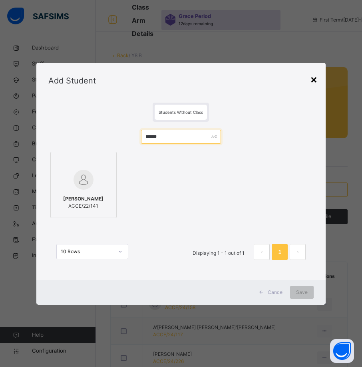
type input "******"
click at [317, 80] on div "×" at bounding box center [314, 79] width 8 height 17
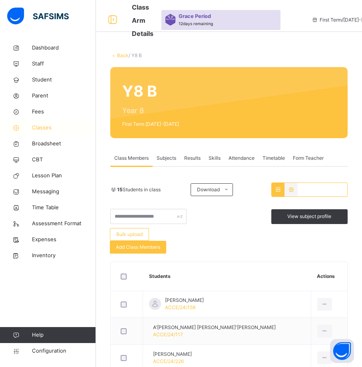
click at [50, 127] on span "Classes" at bounding box center [64, 128] width 64 height 8
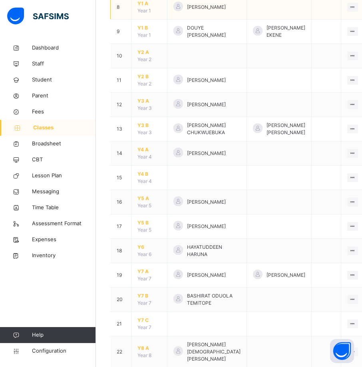
scroll to position [319, 0]
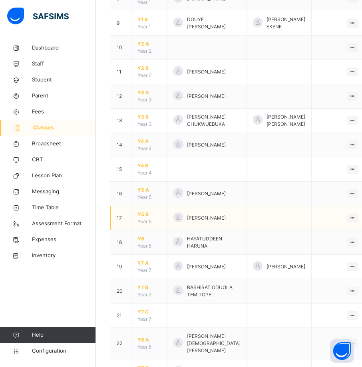
click at [146, 218] on span "Y5 B" at bounding box center [149, 214] width 24 height 7
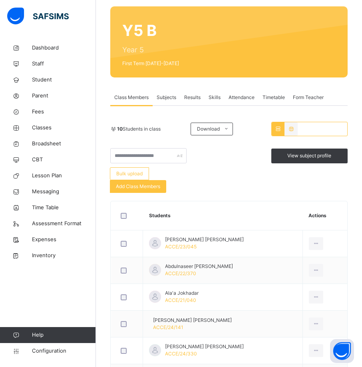
scroll to position [80, 0]
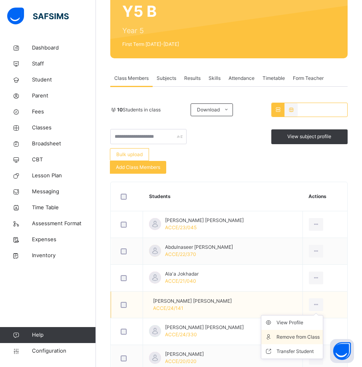
click at [306, 336] on div "Remove from Class" at bounding box center [297, 337] width 43 height 8
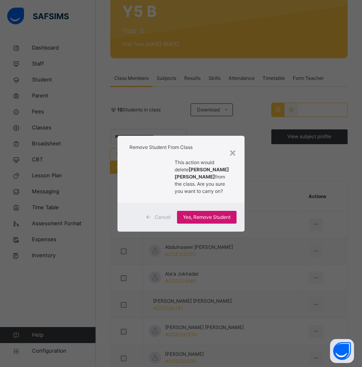
click at [215, 221] on span "Yes, Remove Student" at bounding box center [207, 217] width 48 height 7
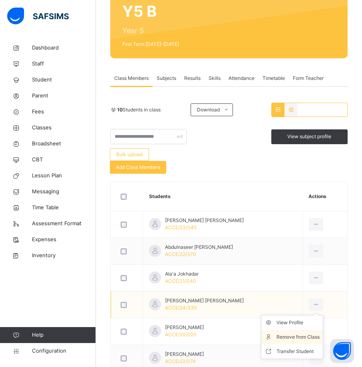
click at [302, 337] on div "Remove from Class" at bounding box center [297, 337] width 43 height 8
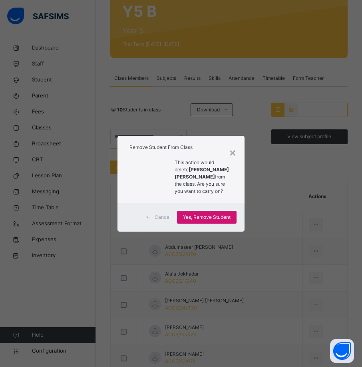
click at [207, 221] on span "Yes, Remove Student" at bounding box center [207, 217] width 48 height 7
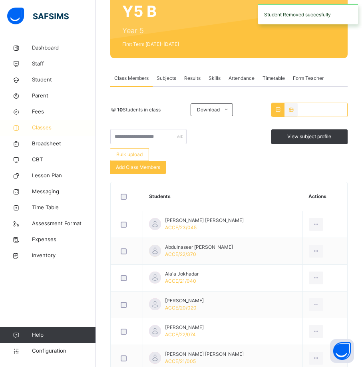
click at [42, 125] on span "Classes" at bounding box center [64, 128] width 64 height 8
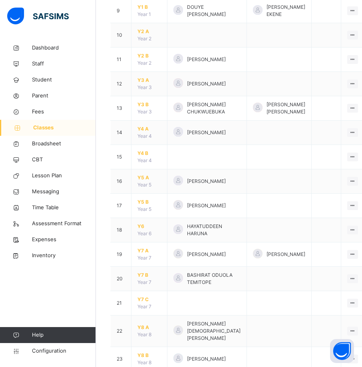
scroll to position [439, 0]
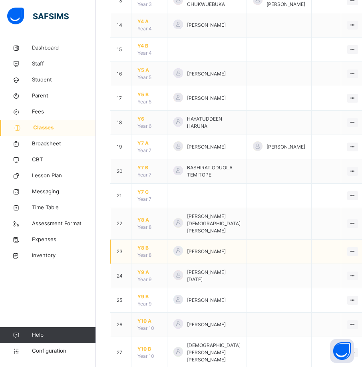
click at [143, 252] on span "Y8 B" at bounding box center [149, 247] width 24 height 7
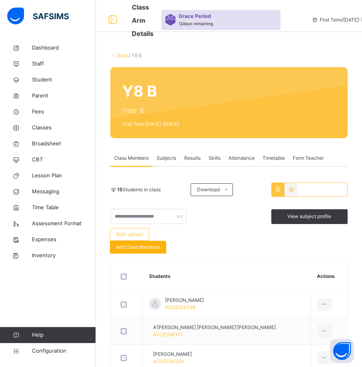
click at [144, 246] on span "Add Class Members" at bounding box center [138, 247] width 44 height 7
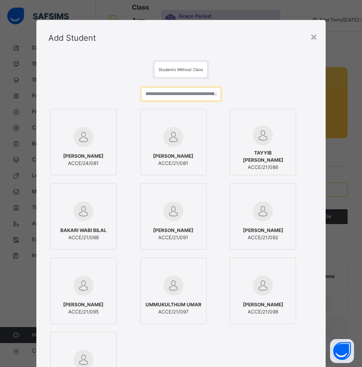
click at [186, 96] on input "text" at bounding box center [180, 94] width 79 height 14
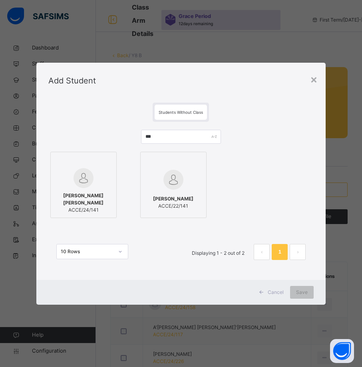
click at [93, 184] on div at bounding box center [84, 178] width 58 height 20
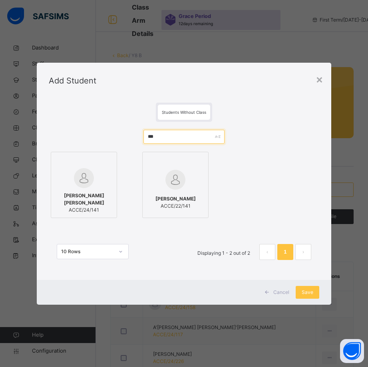
click at [173, 134] on input "***" at bounding box center [183, 137] width 81 height 14
type input "*"
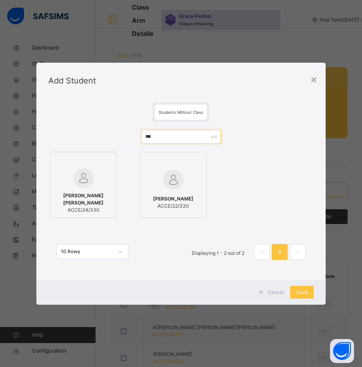
type input "***"
click at [92, 200] on span "[PERSON_NAME] [PERSON_NAME]" at bounding box center [84, 199] width 58 height 14
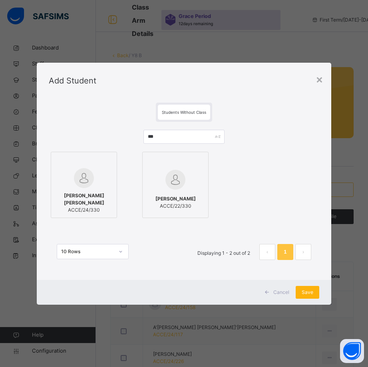
click at [304, 293] on span "Save" at bounding box center [307, 292] width 12 height 7
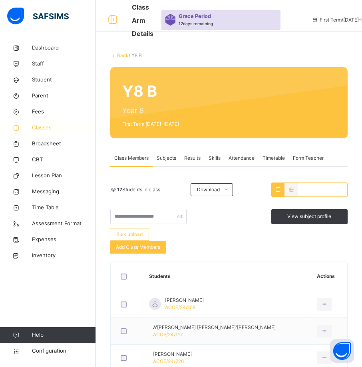
click at [43, 127] on span "Classes" at bounding box center [64, 128] width 64 height 8
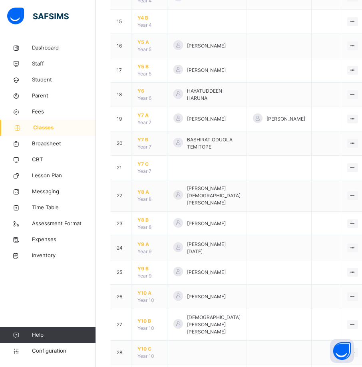
scroll to position [479, 0]
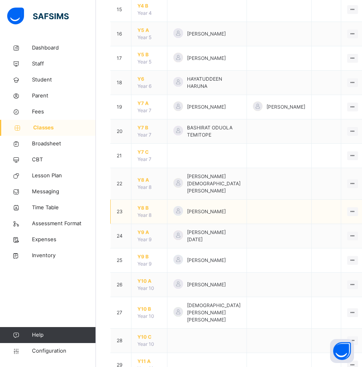
click at [143, 212] on span "Y8 B" at bounding box center [149, 207] width 24 height 7
